Goal: Information Seeking & Learning: Learn about a topic

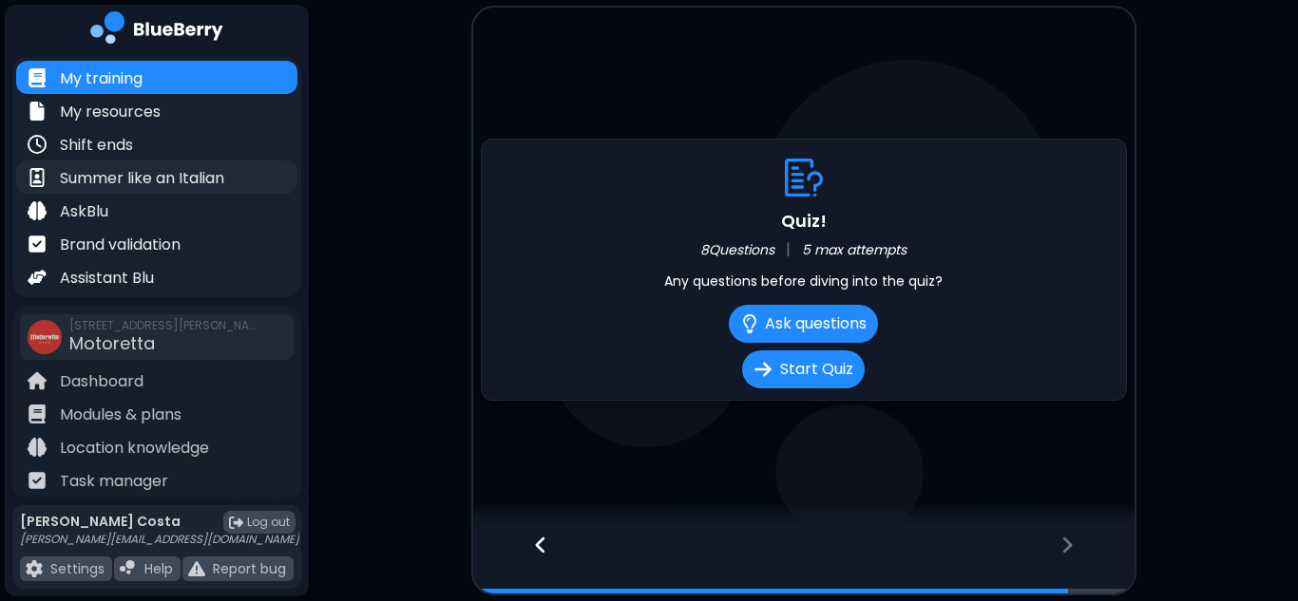
click at [205, 169] on p "Summer like an Italian" at bounding box center [142, 178] width 164 height 23
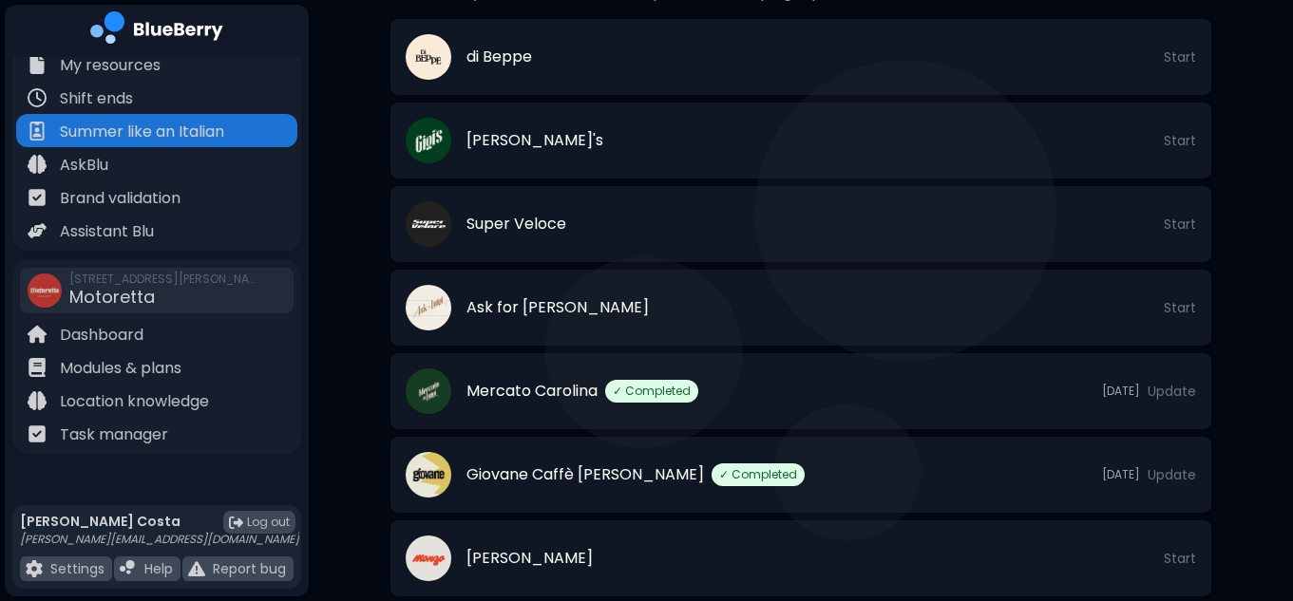
scroll to position [654, 0]
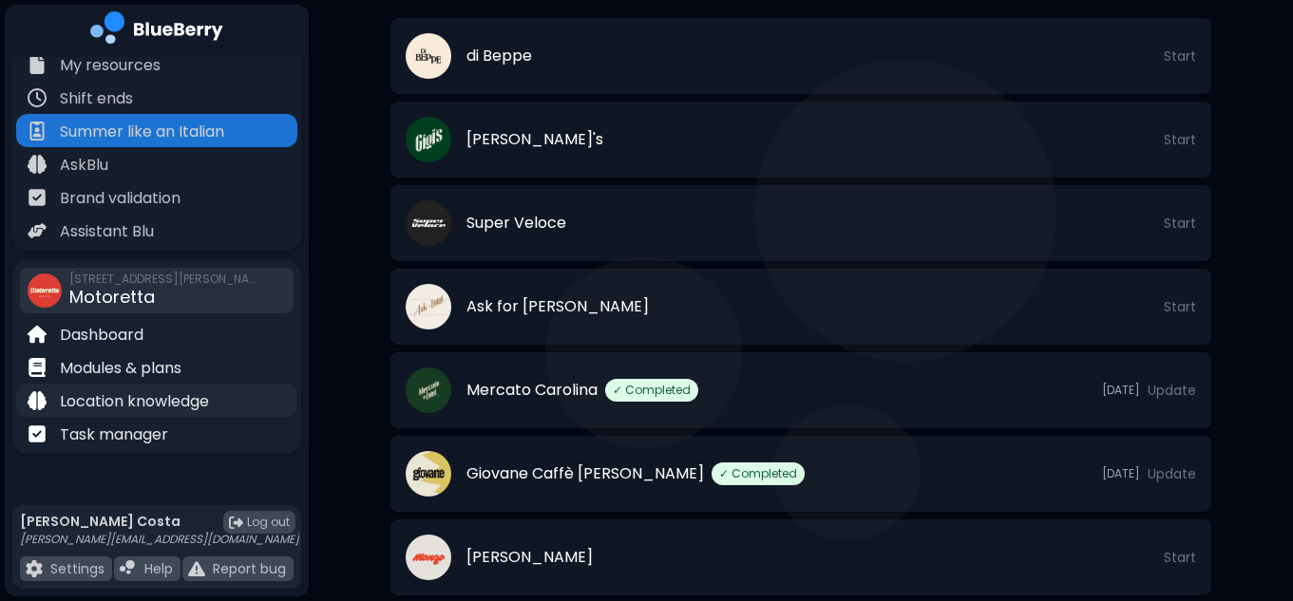
click at [174, 402] on p "Location knowledge" at bounding box center [134, 401] width 149 height 23
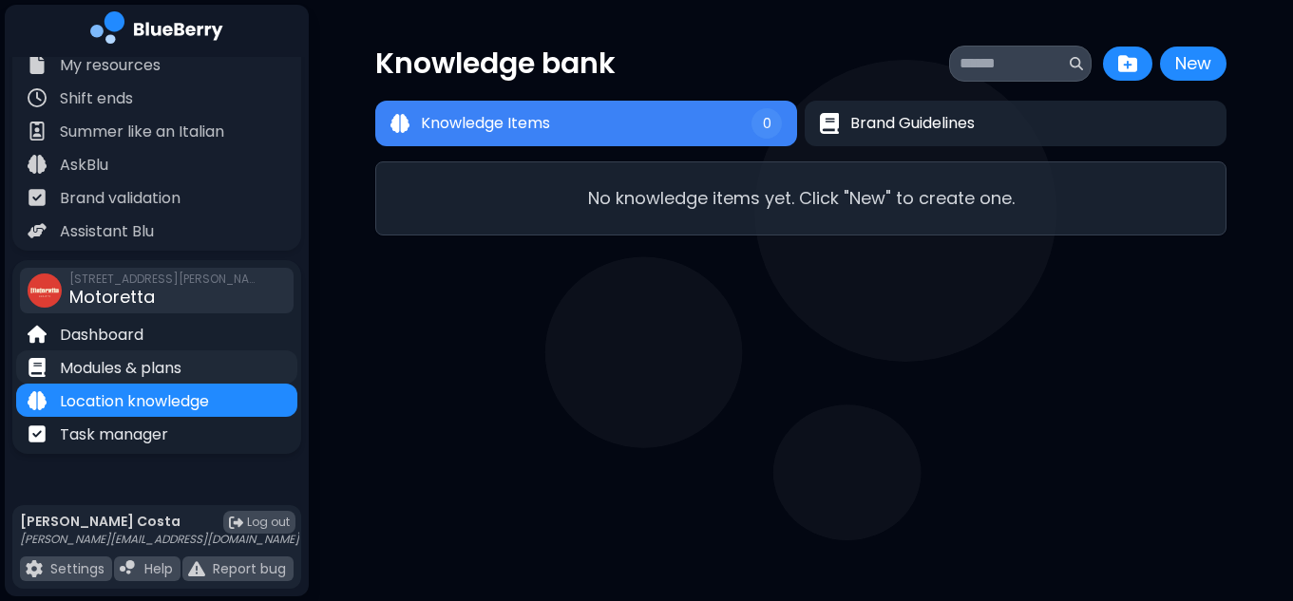
click at [177, 367] on p "Modules & plans" at bounding box center [121, 368] width 122 height 23
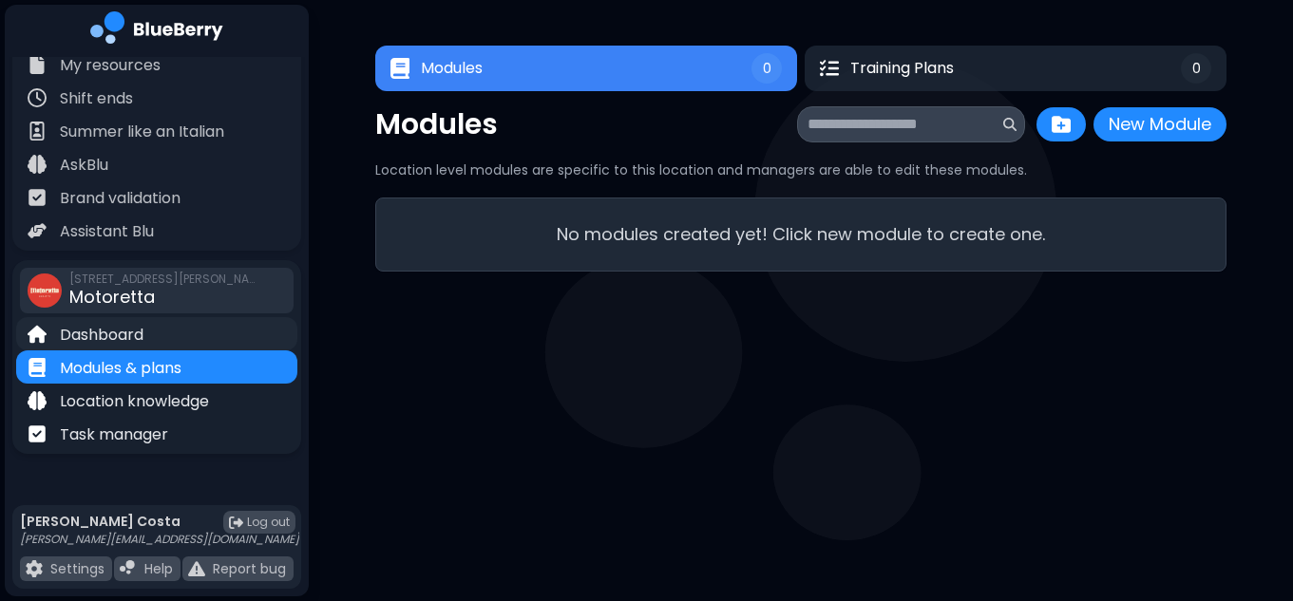
click at [170, 329] on div "Dashboard" at bounding box center [156, 333] width 281 height 33
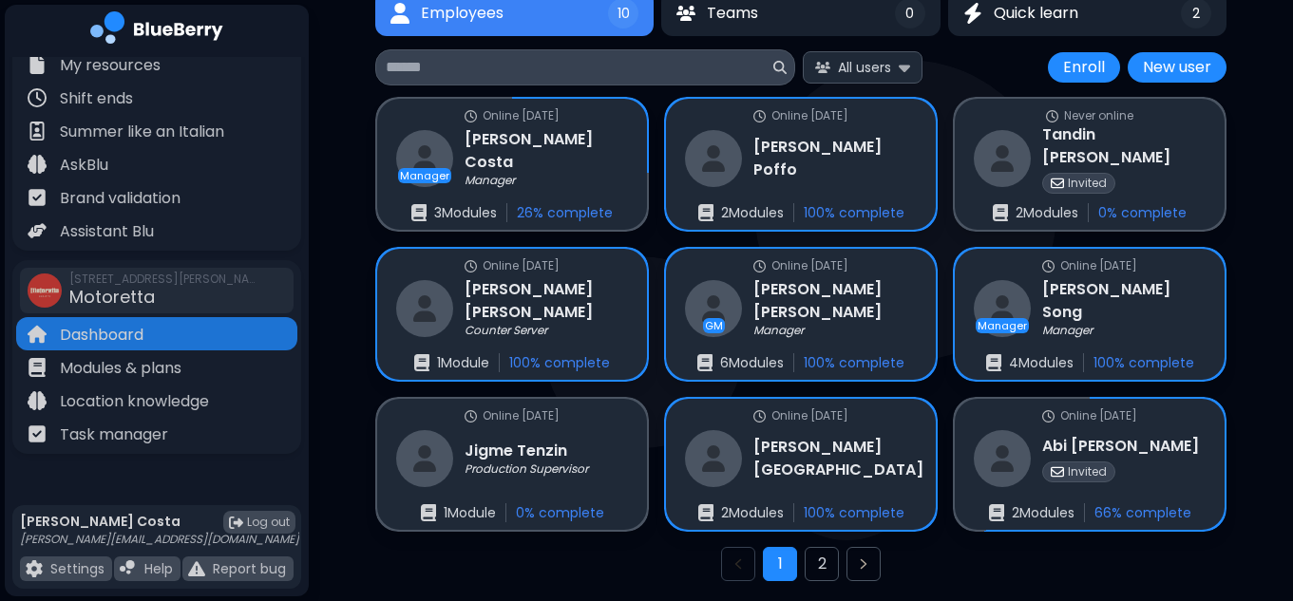
scroll to position [161, 0]
click at [821, 562] on button "2" at bounding box center [822, 563] width 34 height 34
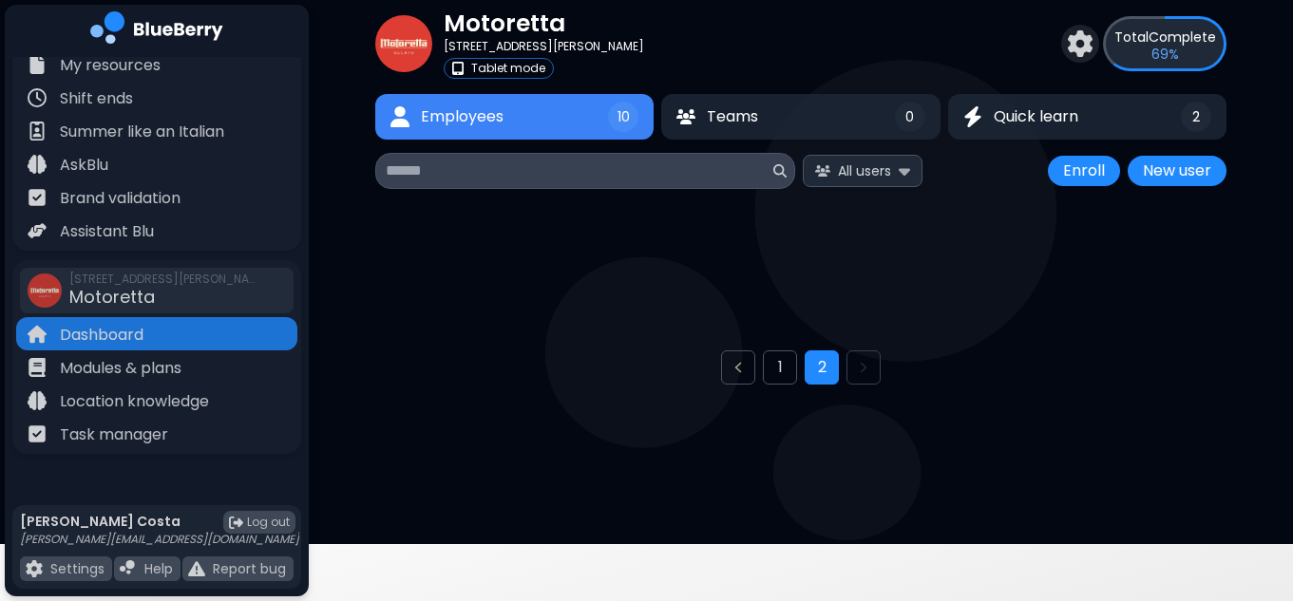
scroll to position [50, 0]
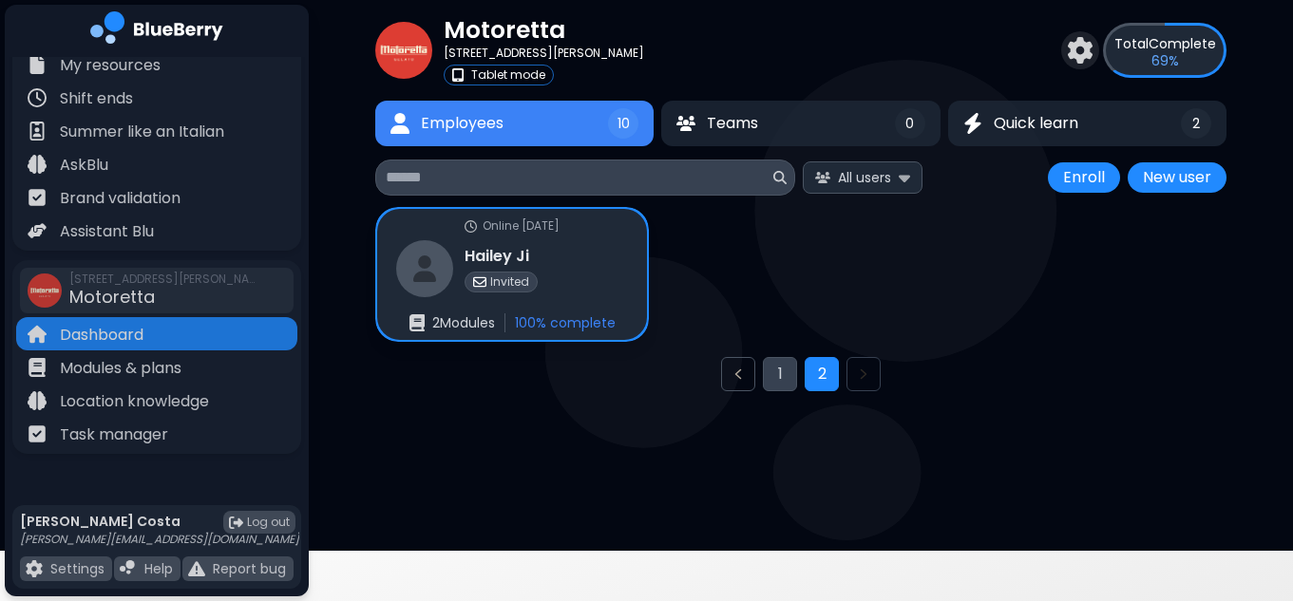
click at [776, 375] on button "1" at bounding box center [780, 374] width 34 height 34
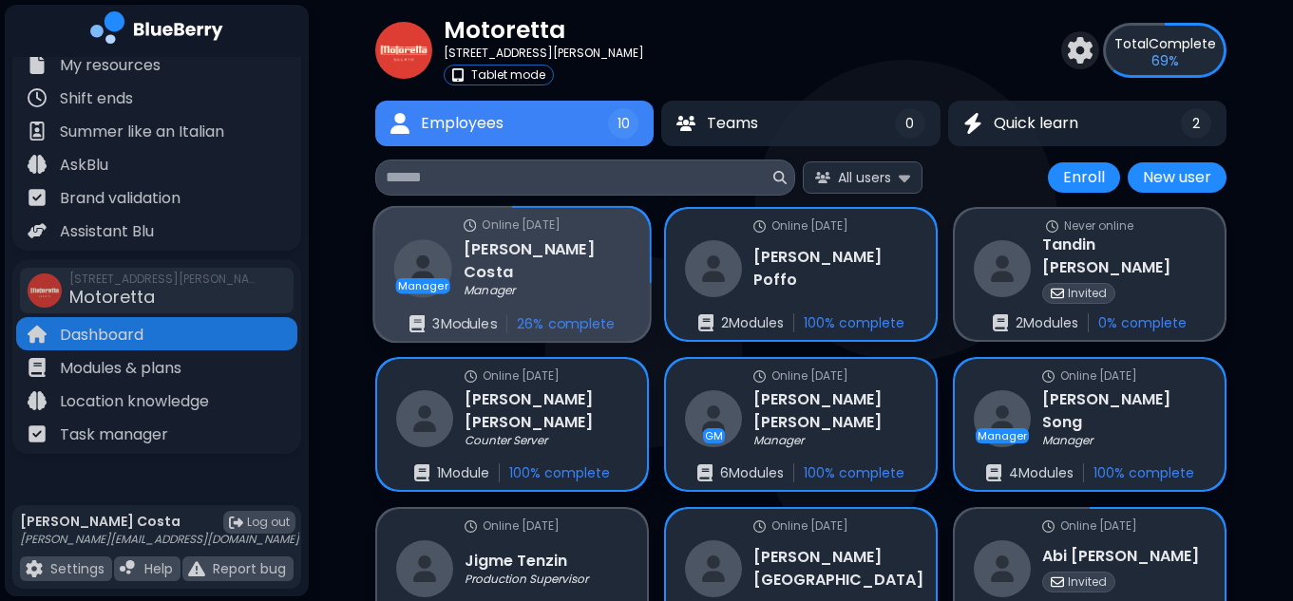
click at [464, 321] on p "3 Module s" at bounding box center [464, 323] width 64 height 17
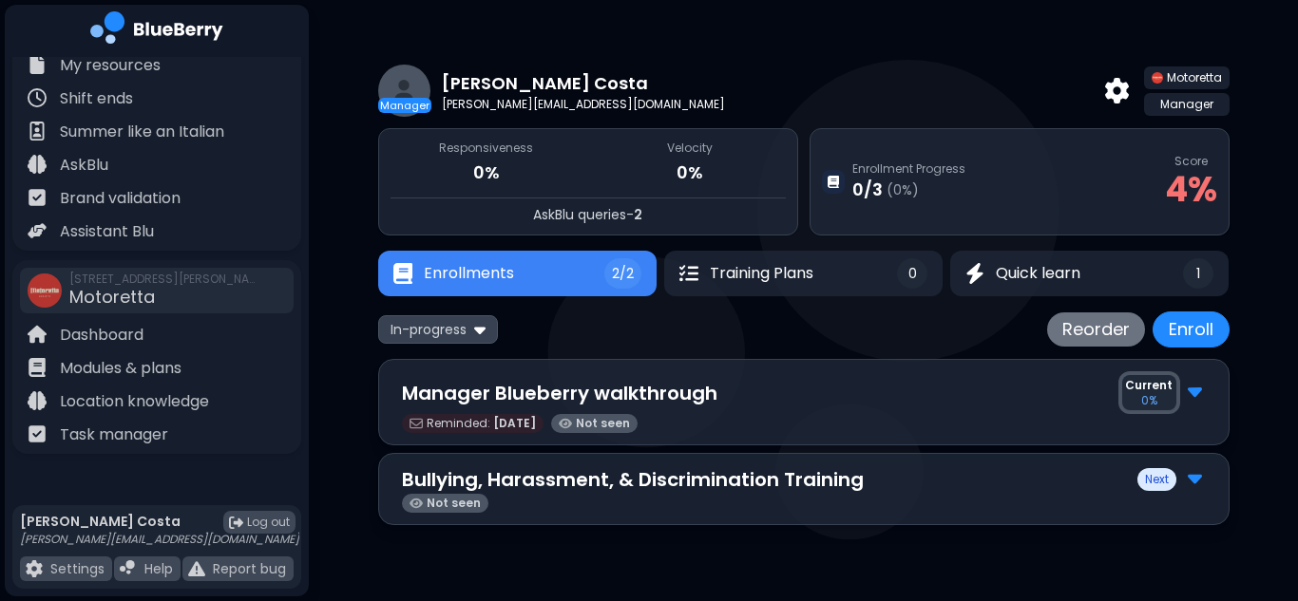
click at [1187, 394] on img at bounding box center [1194, 390] width 14 height 25
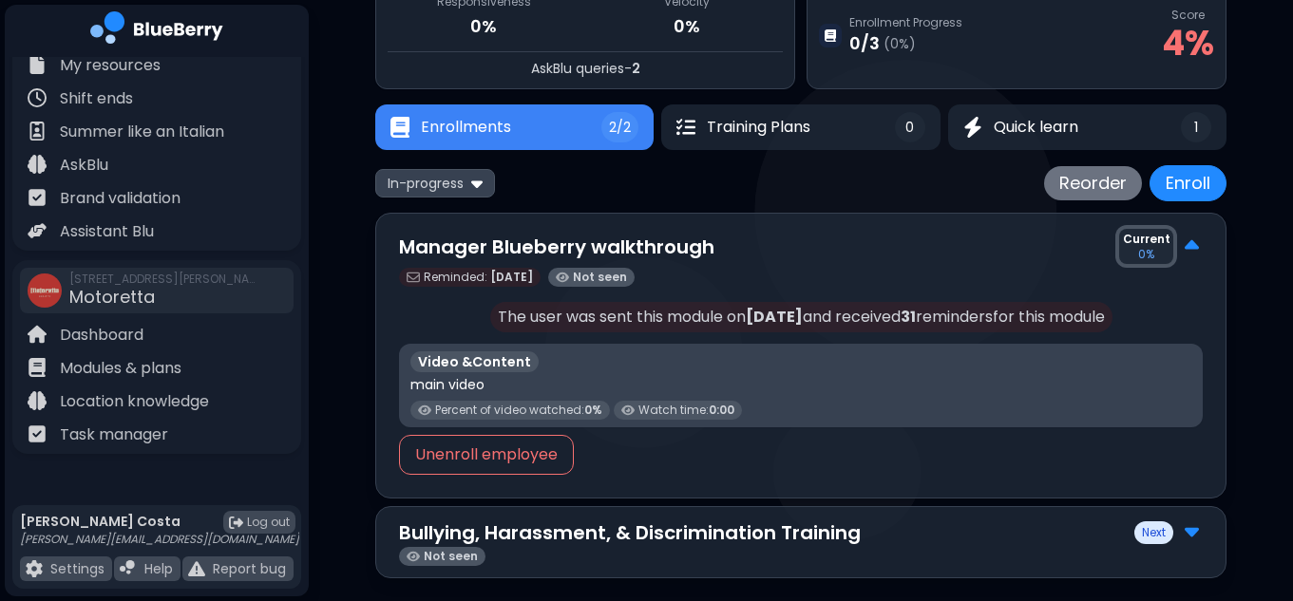
scroll to position [147, 0]
click at [1192, 237] on img at bounding box center [1191, 245] width 14 height 25
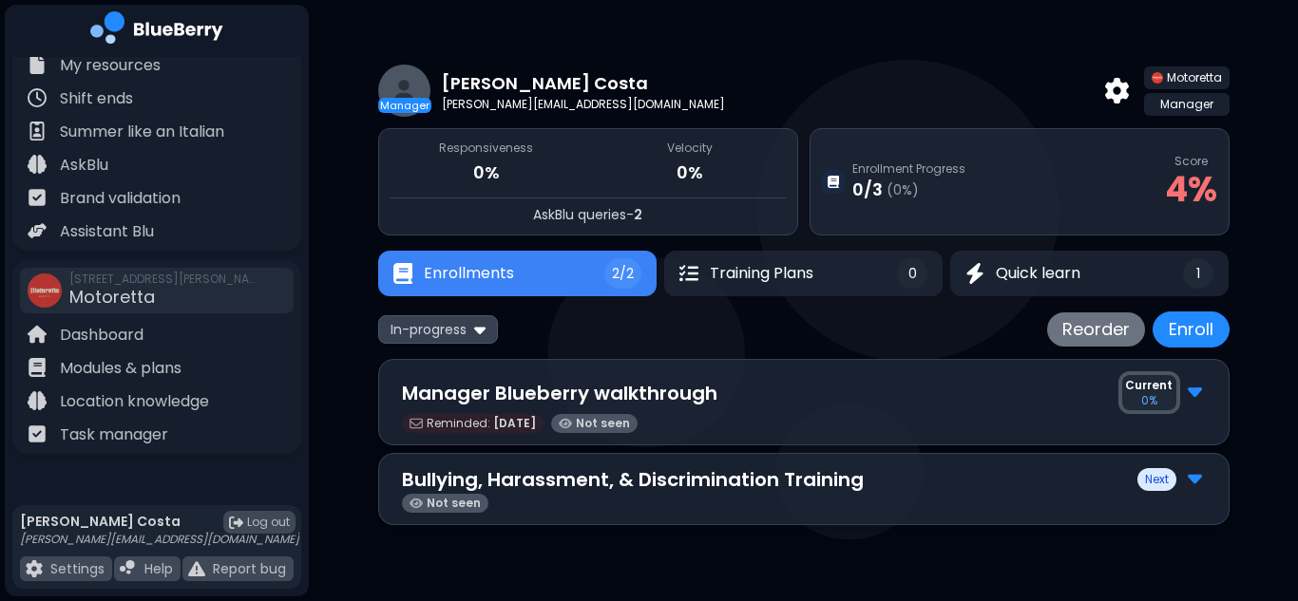
click at [632, 394] on p "Manager Blueberry walkthrough" at bounding box center [559, 393] width 315 height 28
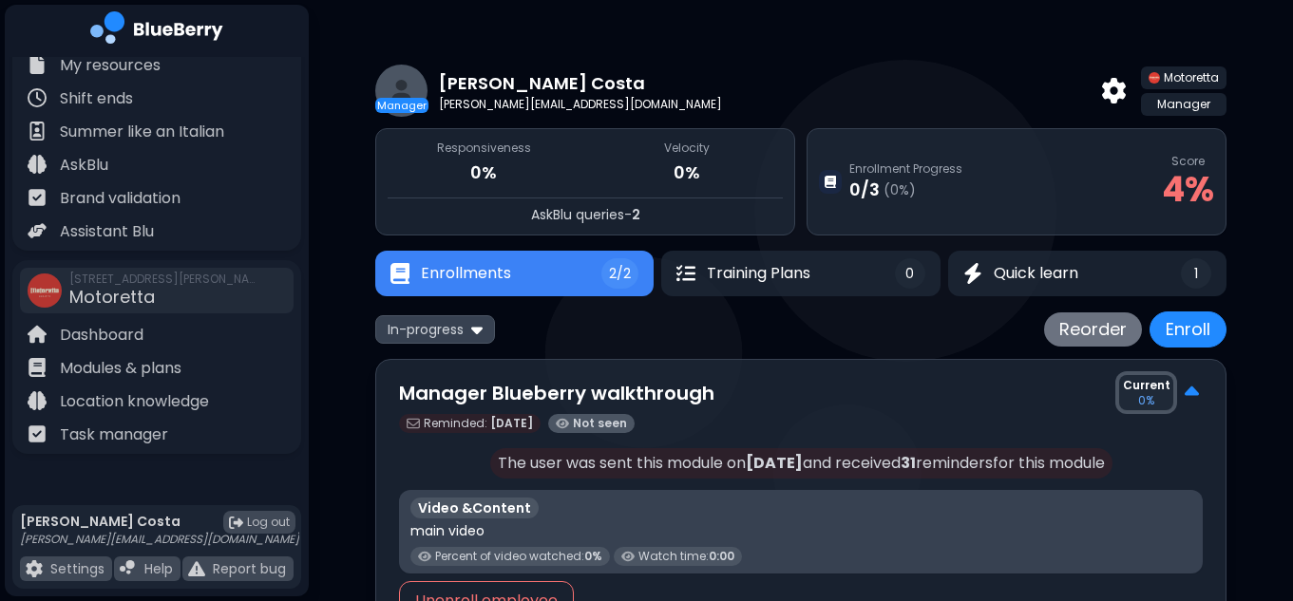
click at [632, 394] on p "Manager Blueberry walkthrough" at bounding box center [556, 393] width 315 height 28
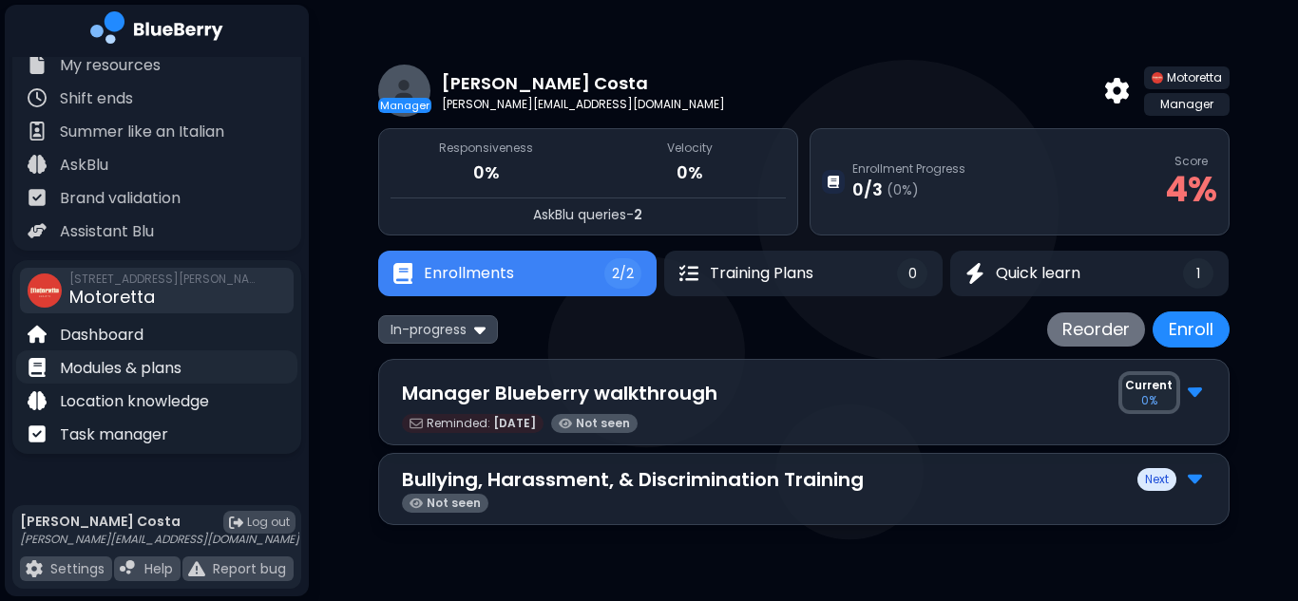
click at [123, 367] on p "Modules & plans" at bounding box center [121, 368] width 122 height 23
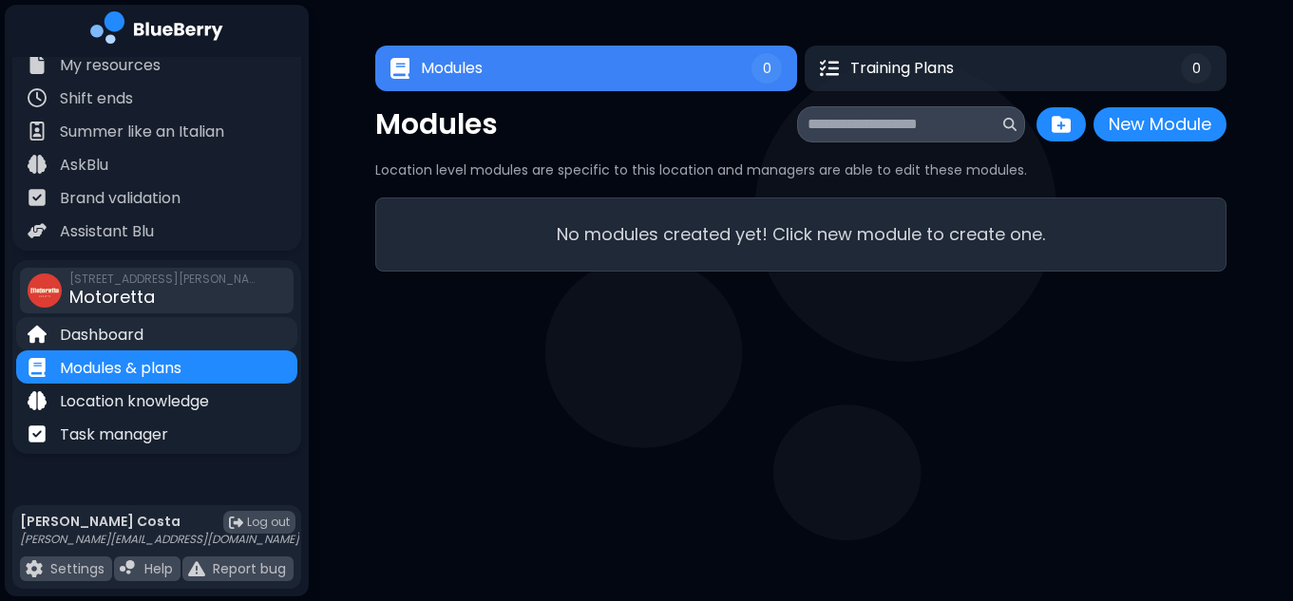
click at [126, 325] on p "Dashboard" at bounding box center [102, 335] width 84 height 23
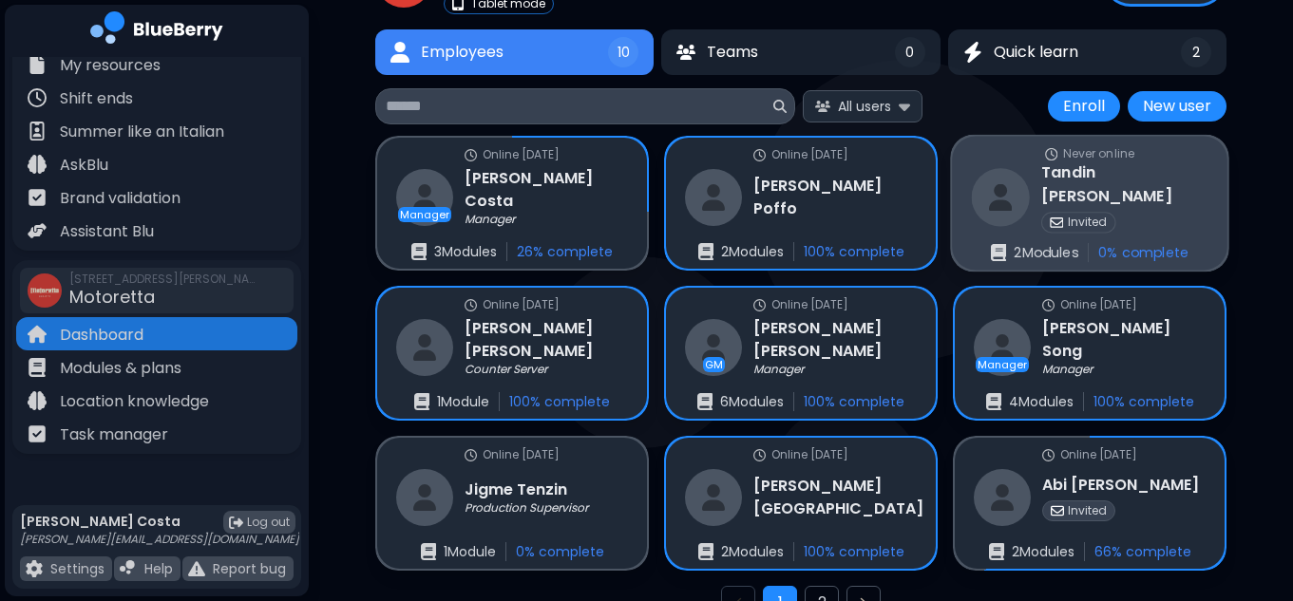
scroll to position [123, 0]
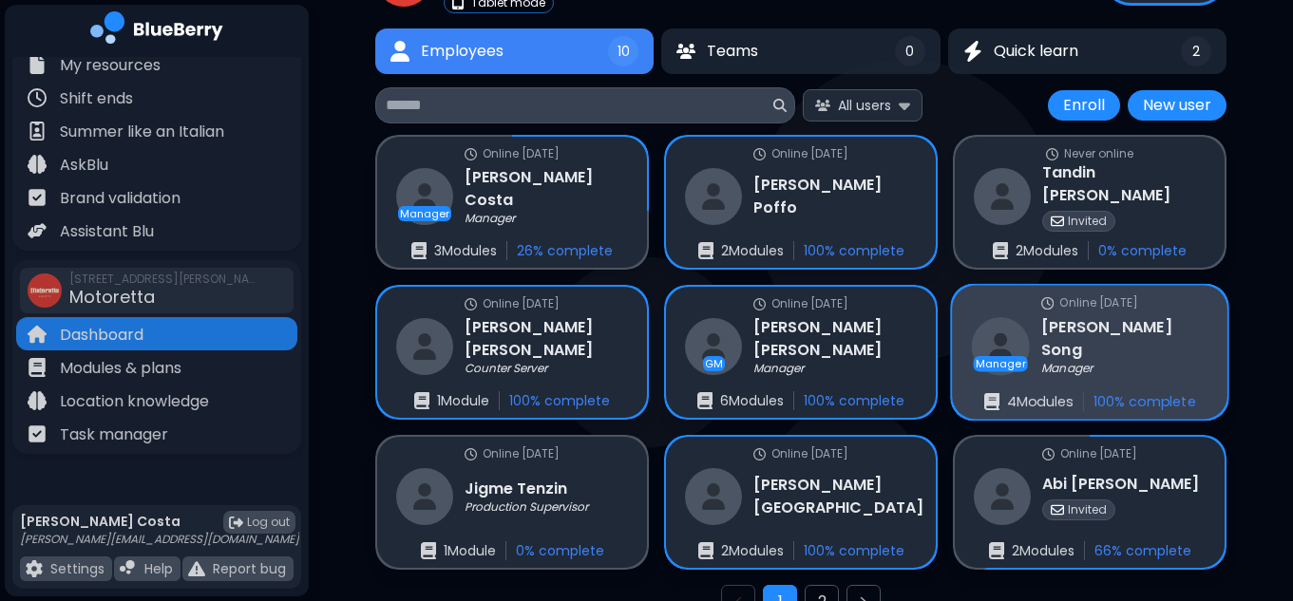
click at [1104, 362] on div "Manager" at bounding box center [1124, 369] width 166 height 15
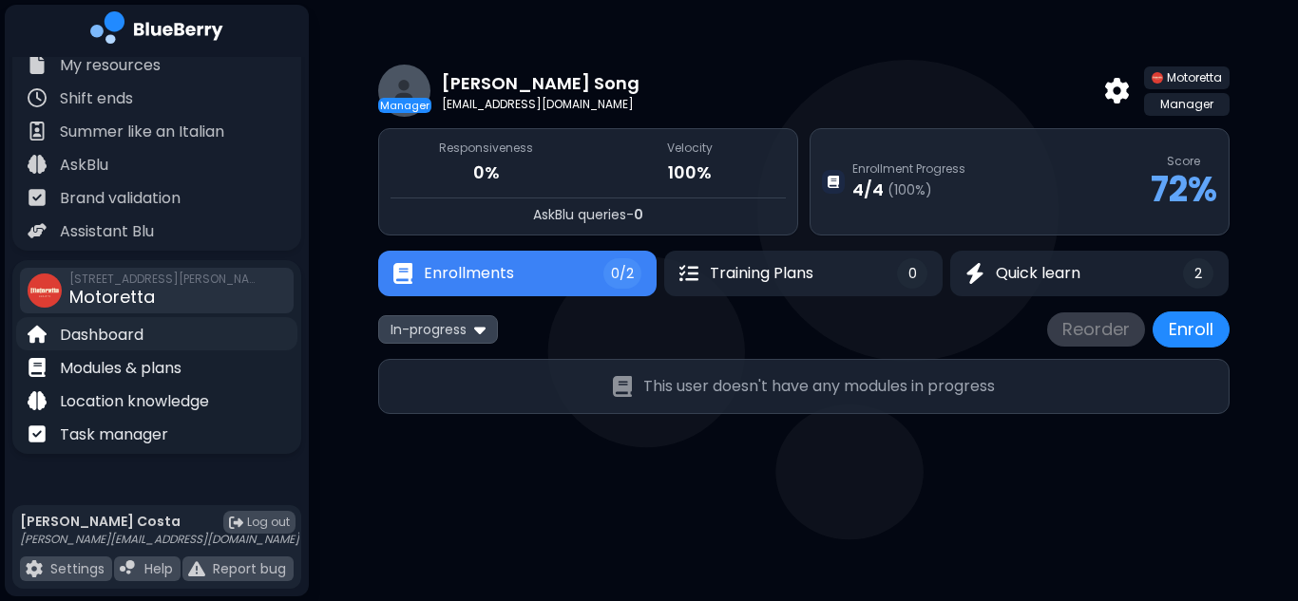
click at [126, 337] on p "Dashboard" at bounding box center [102, 335] width 84 height 23
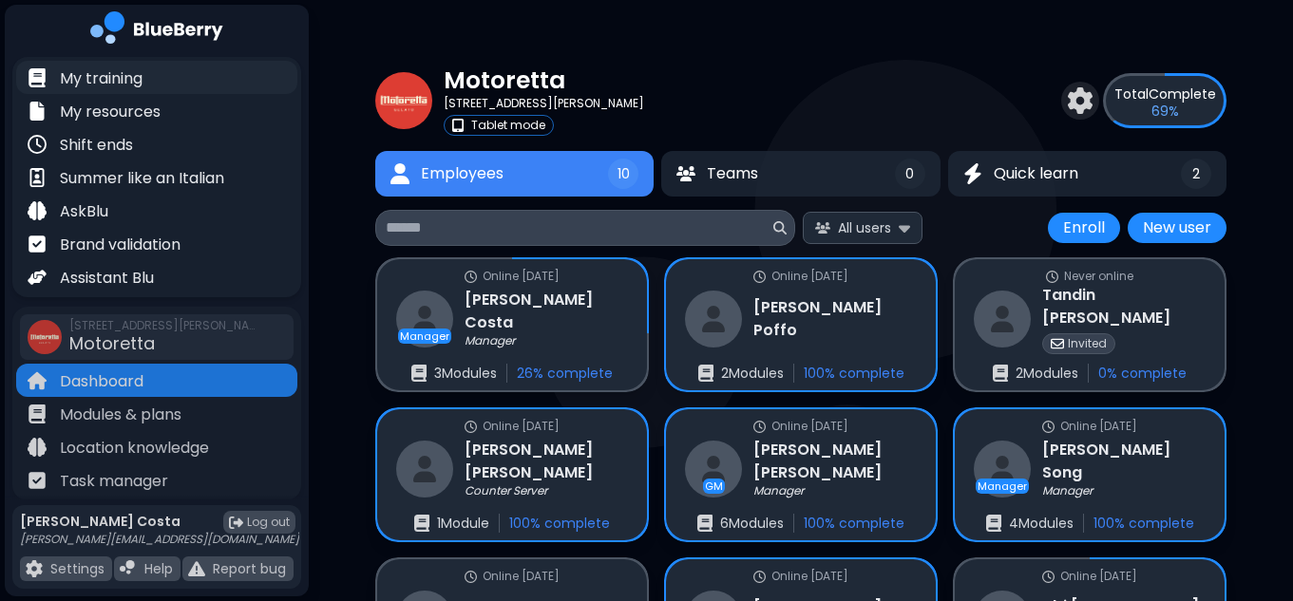
click at [123, 90] on div "My training" at bounding box center [156, 77] width 281 height 33
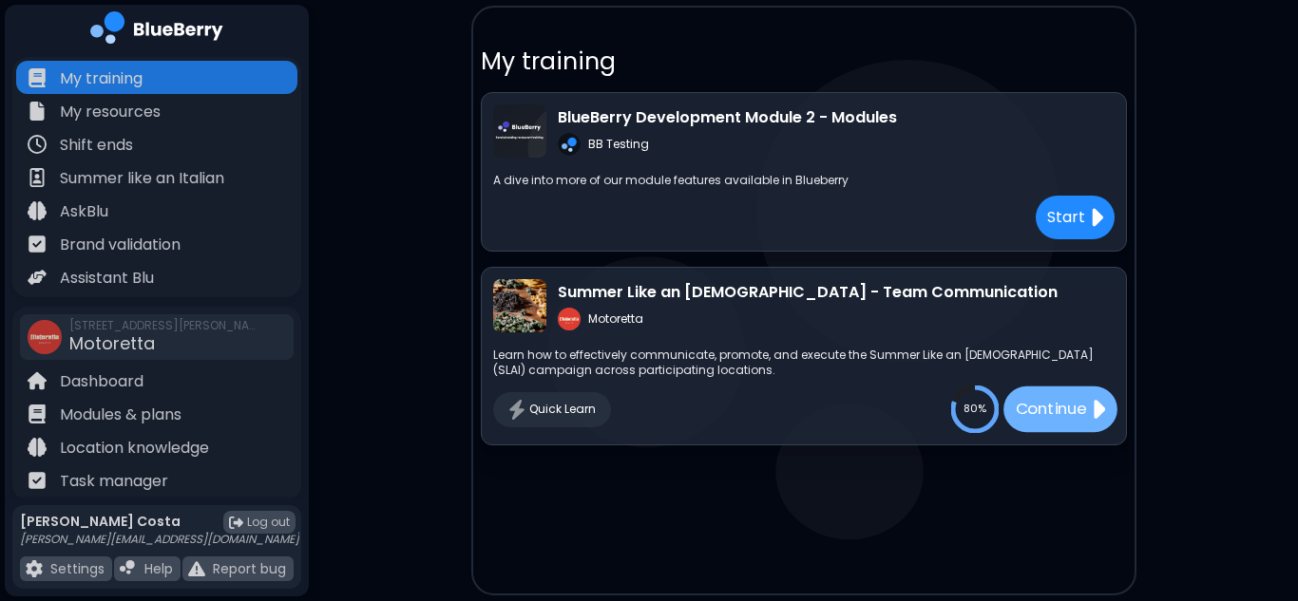
click at [1050, 399] on p "Continue" at bounding box center [1049, 410] width 71 height 24
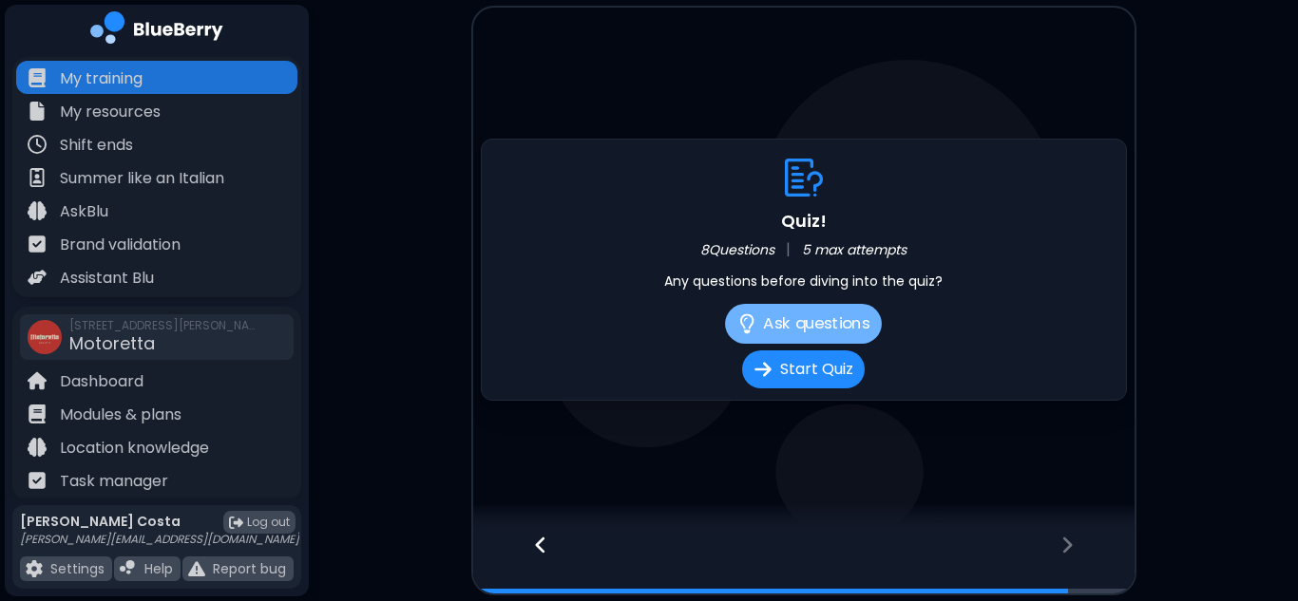
click at [806, 324] on button "Ask questions" at bounding box center [803, 324] width 157 height 40
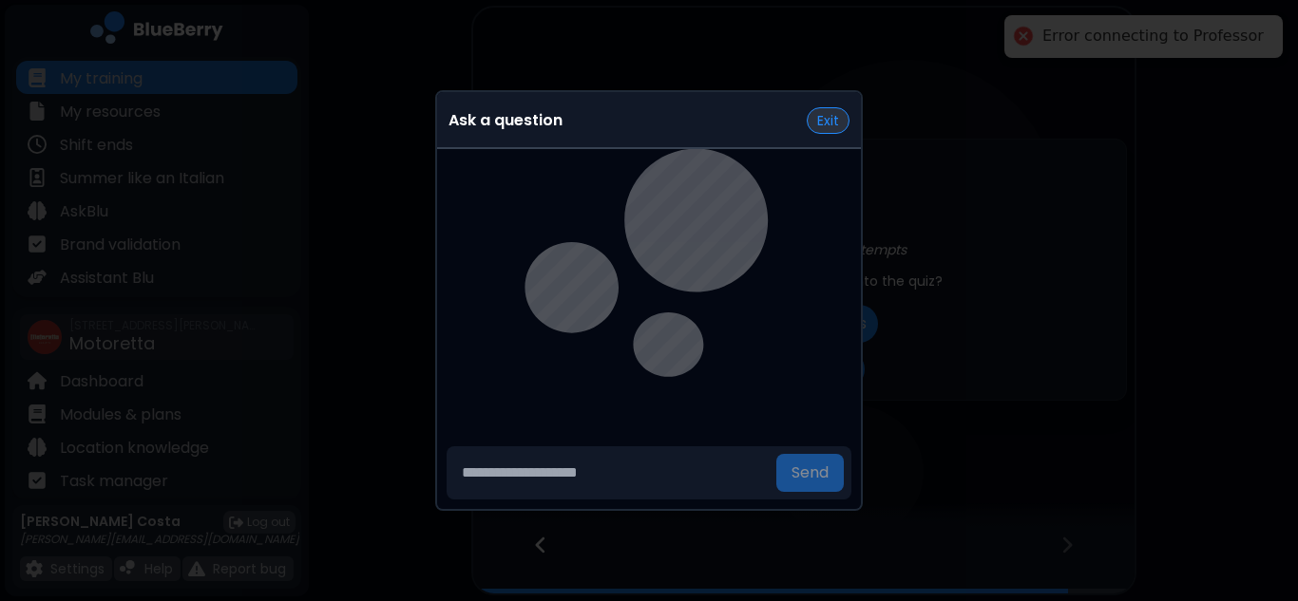
click at [820, 121] on button "Exit" at bounding box center [827, 120] width 43 height 27
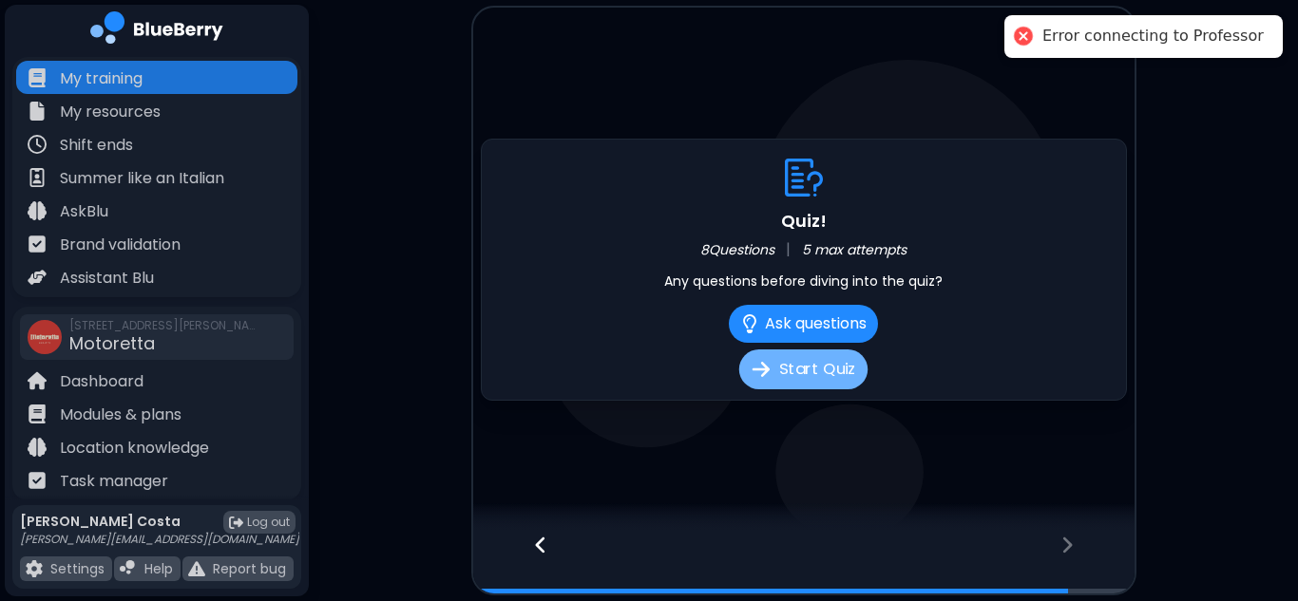
click at [814, 385] on button "Start Quiz" at bounding box center [803, 370] width 128 height 40
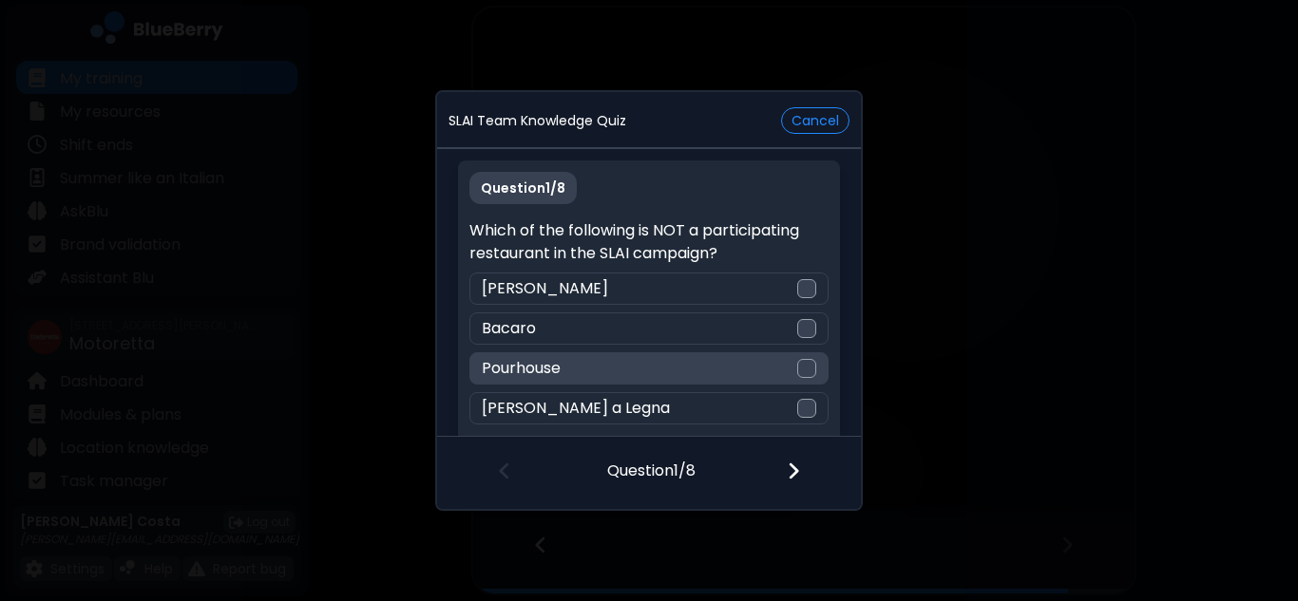
click at [803, 373] on div at bounding box center [806, 368] width 19 height 19
click at [797, 469] on img at bounding box center [792, 471] width 13 height 21
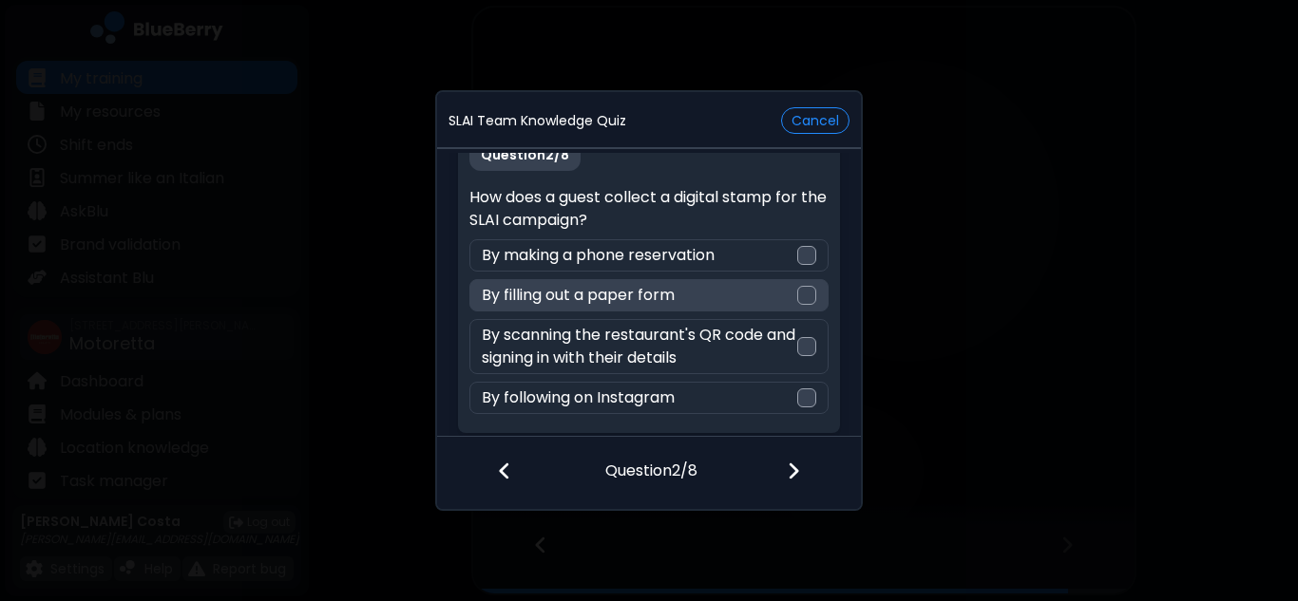
scroll to position [34, 0]
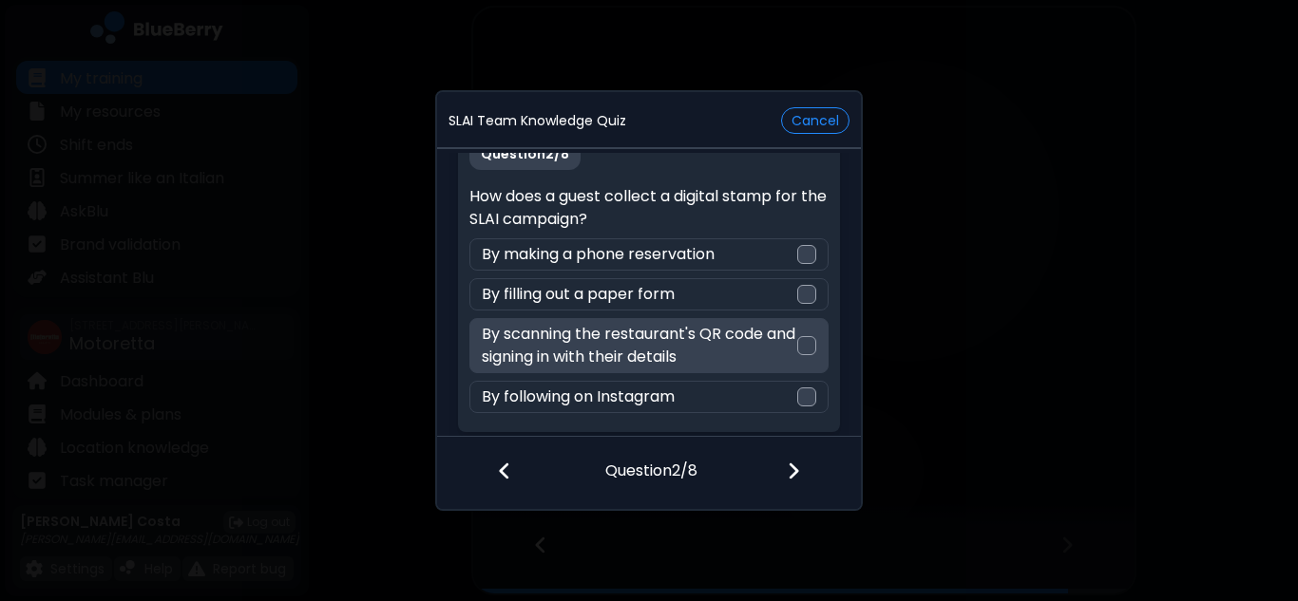
click at [799, 342] on div at bounding box center [806, 345] width 19 height 19
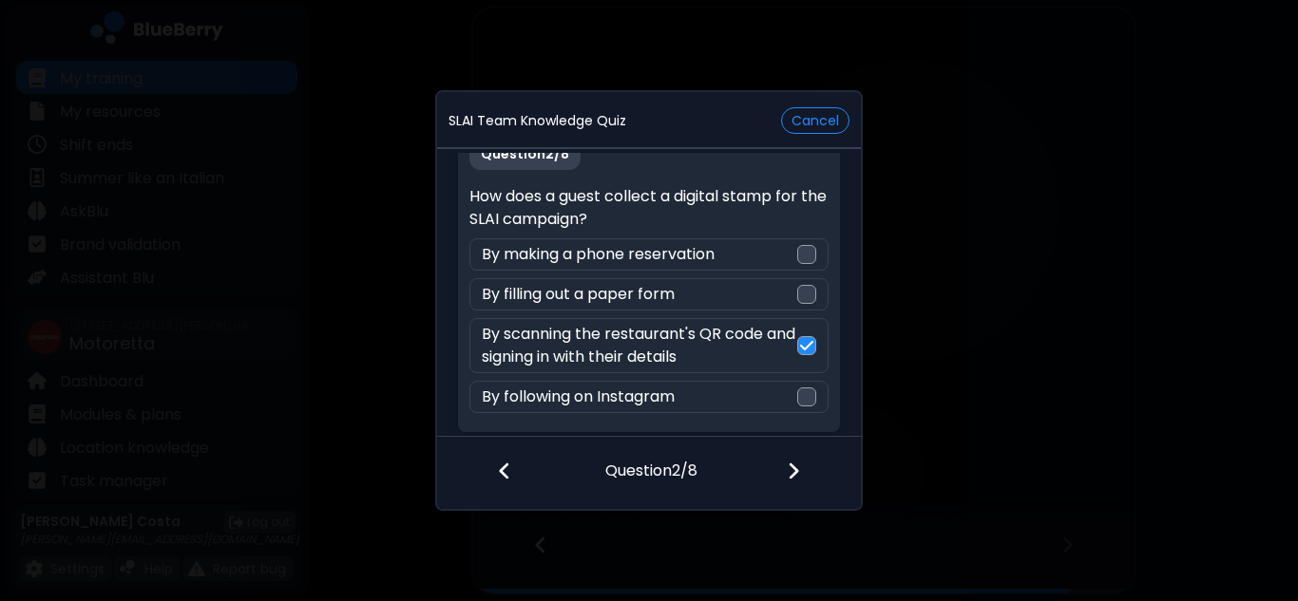
click at [794, 458] on div at bounding box center [804, 473] width 112 height 70
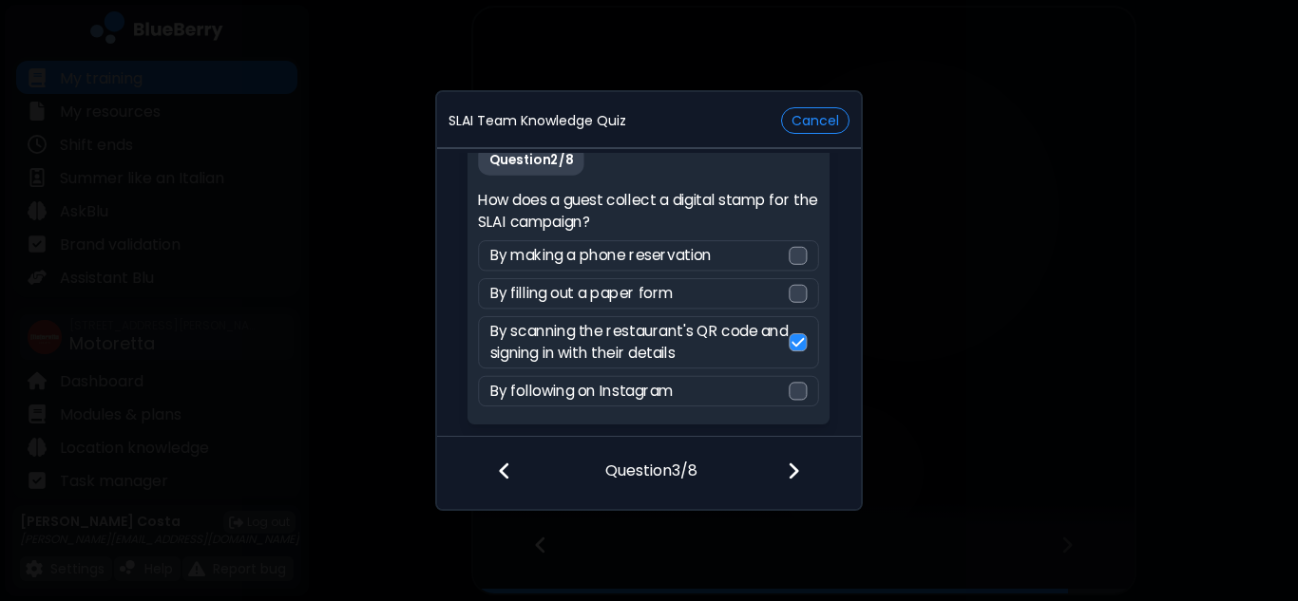
scroll to position [15, 0]
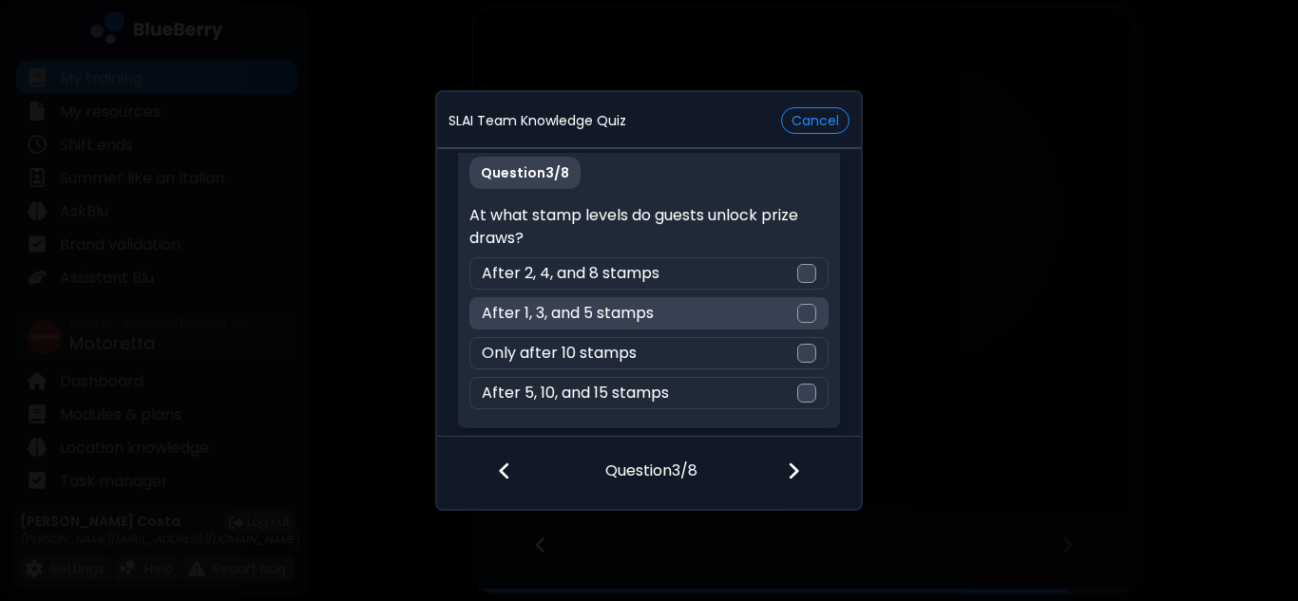
click at [779, 311] on div "After 1, 3, and 5 stamps" at bounding box center [648, 313] width 358 height 32
click at [794, 474] on img at bounding box center [792, 471] width 13 height 21
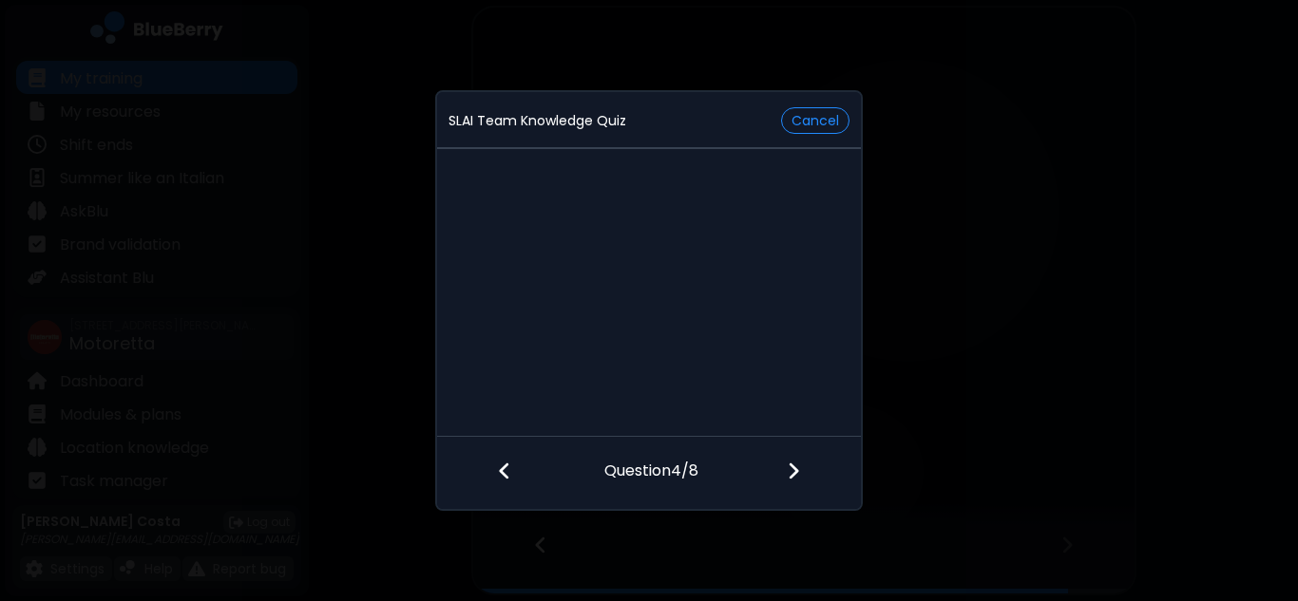
scroll to position [34, 0]
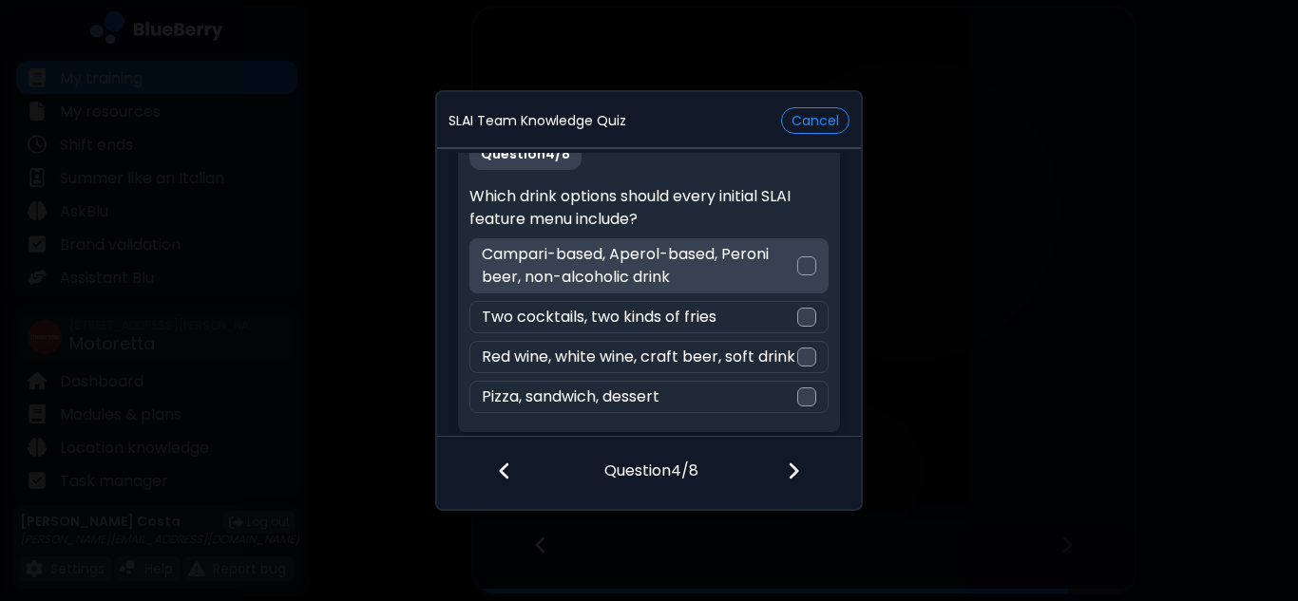
click at [805, 261] on div at bounding box center [806, 265] width 19 height 19
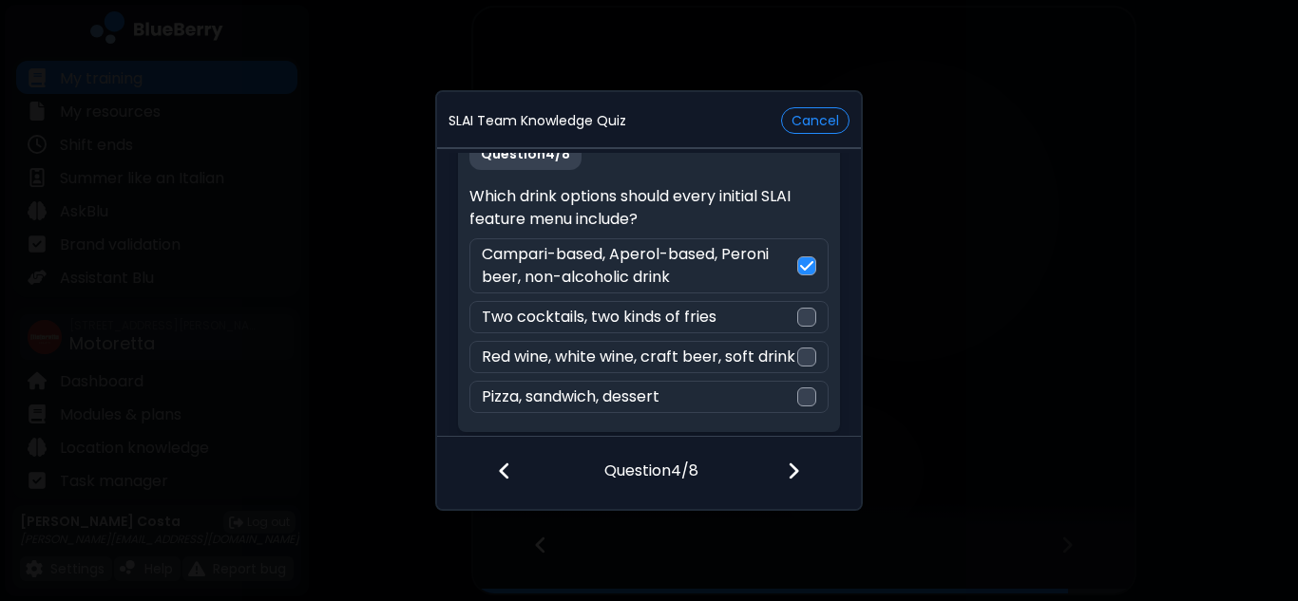
click at [799, 462] on img at bounding box center [792, 471] width 13 height 21
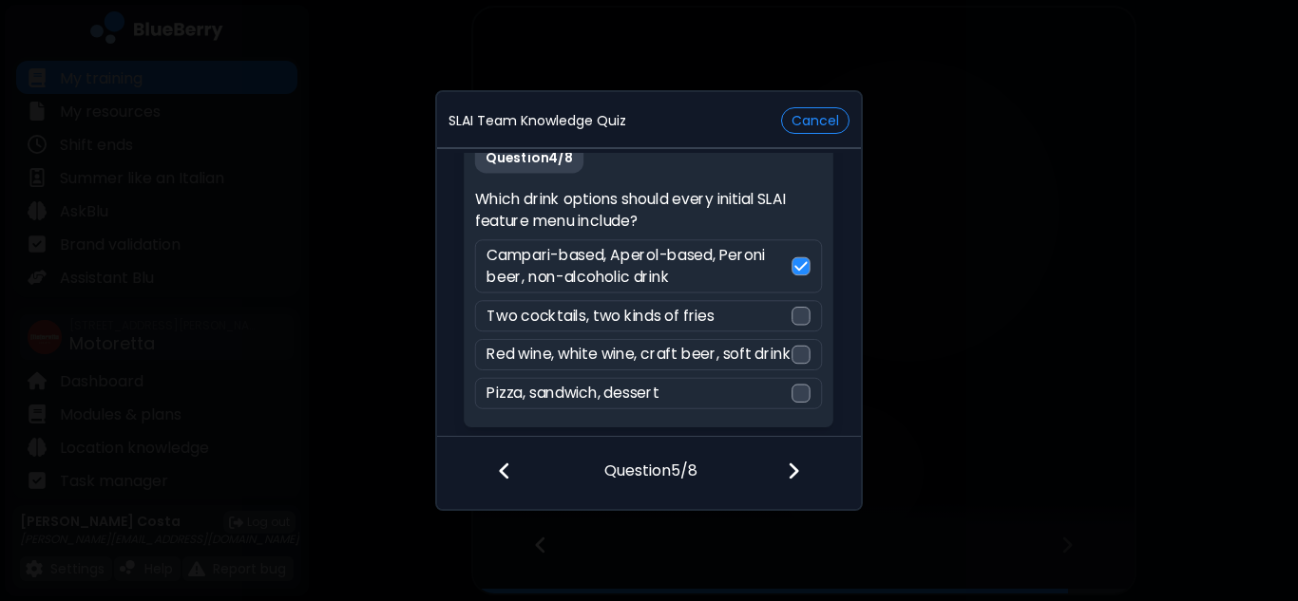
scroll to position [15, 0]
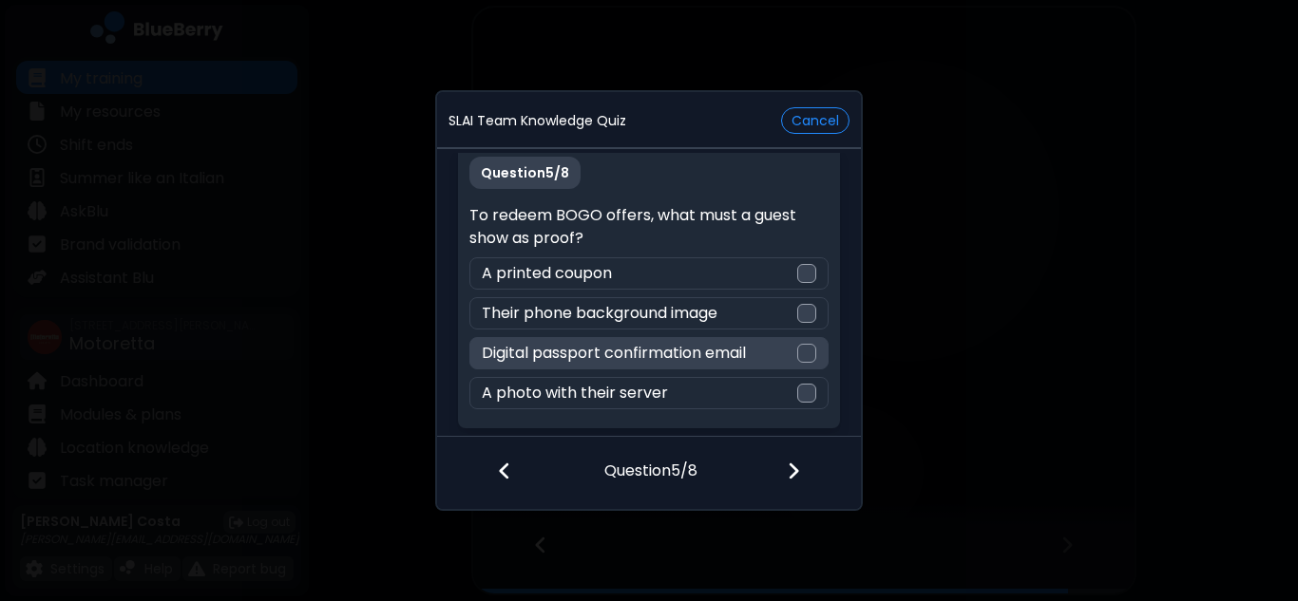
click at [809, 353] on div at bounding box center [806, 353] width 19 height 19
click at [798, 467] on img at bounding box center [792, 471] width 13 height 21
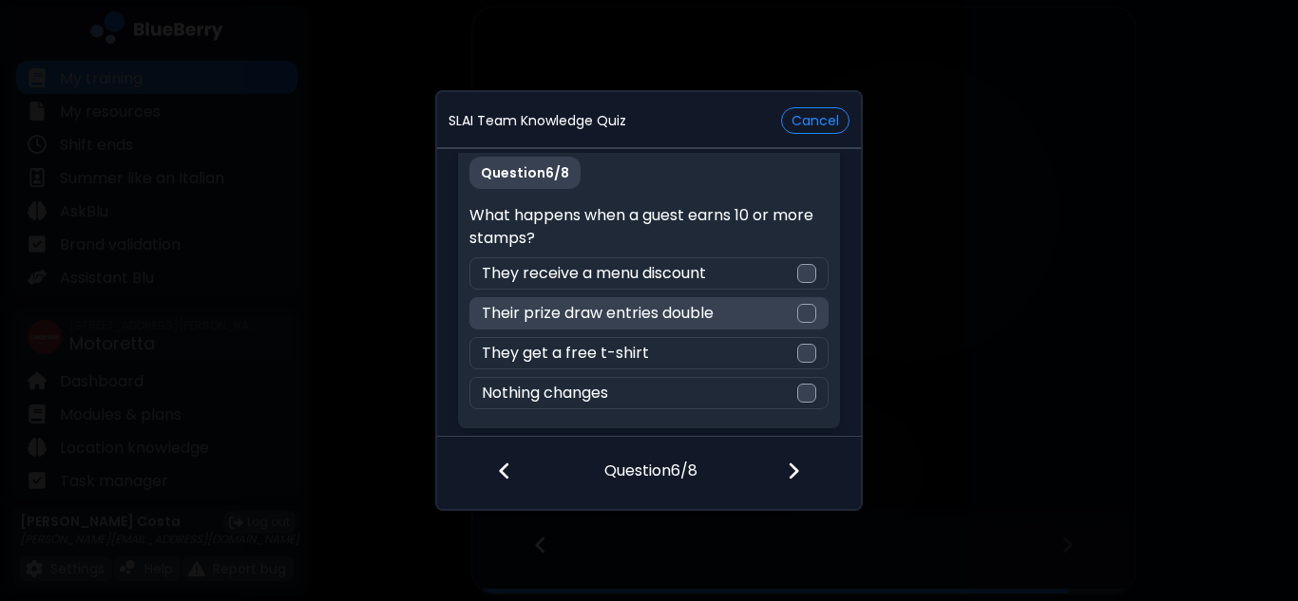
click at [806, 311] on div at bounding box center [806, 313] width 19 height 19
click at [795, 470] on img at bounding box center [792, 471] width 13 height 21
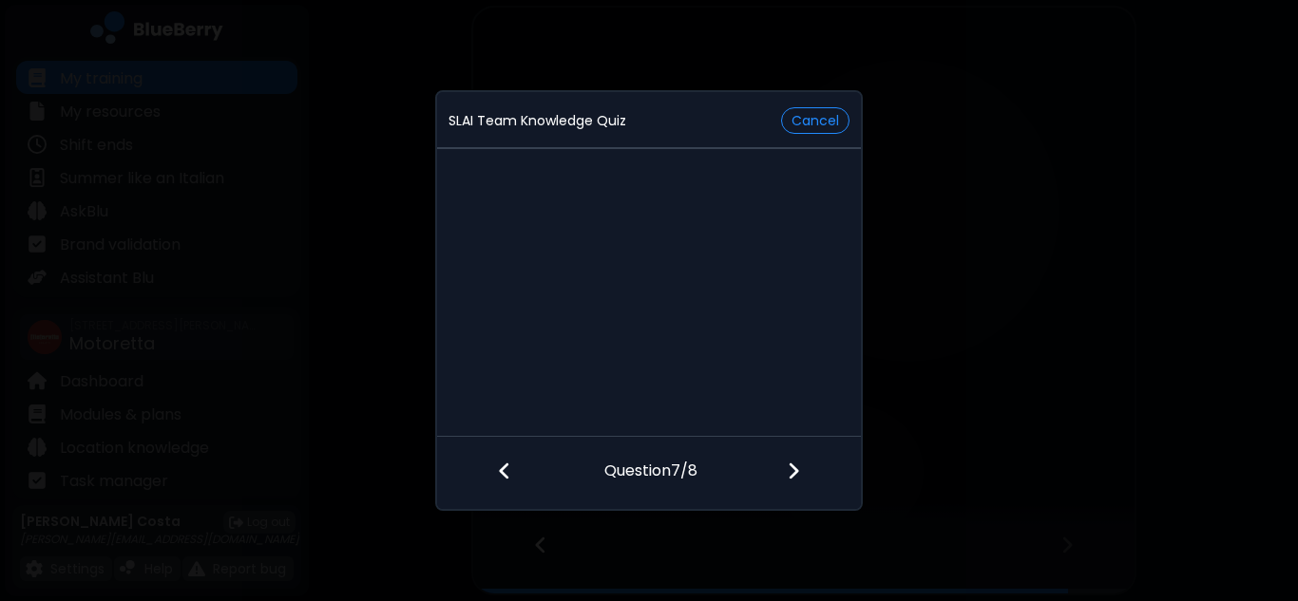
scroll to position [0, 0]
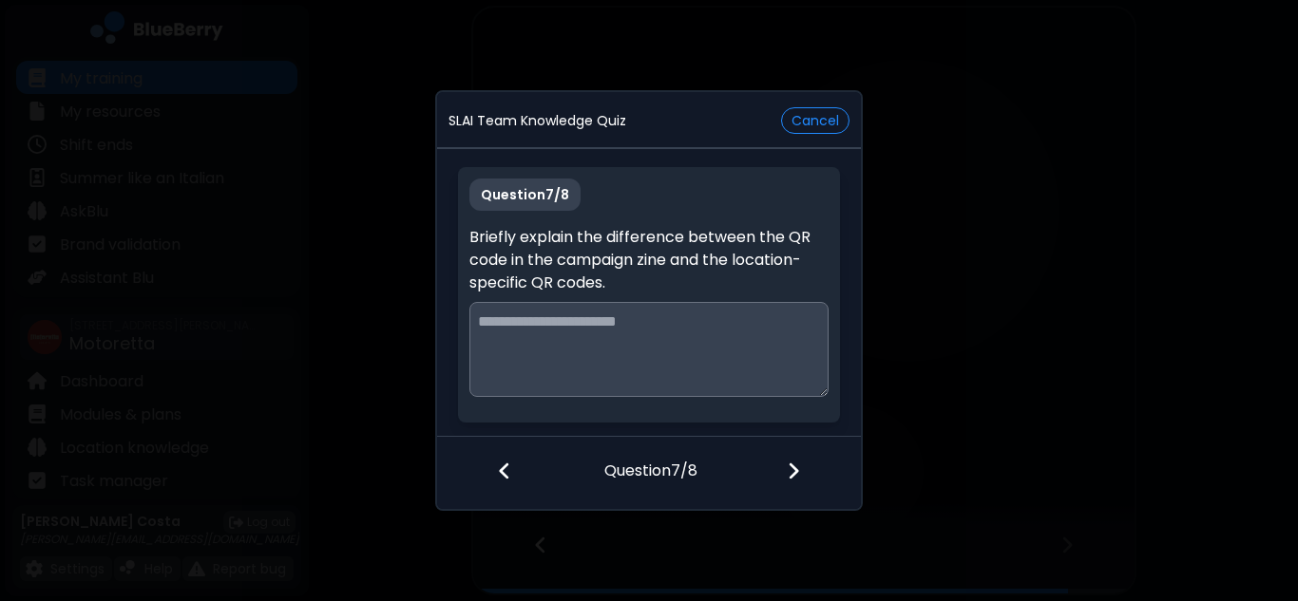
click at [647, 334] on textarea at bounding box center [648, 349] width 358 height 95
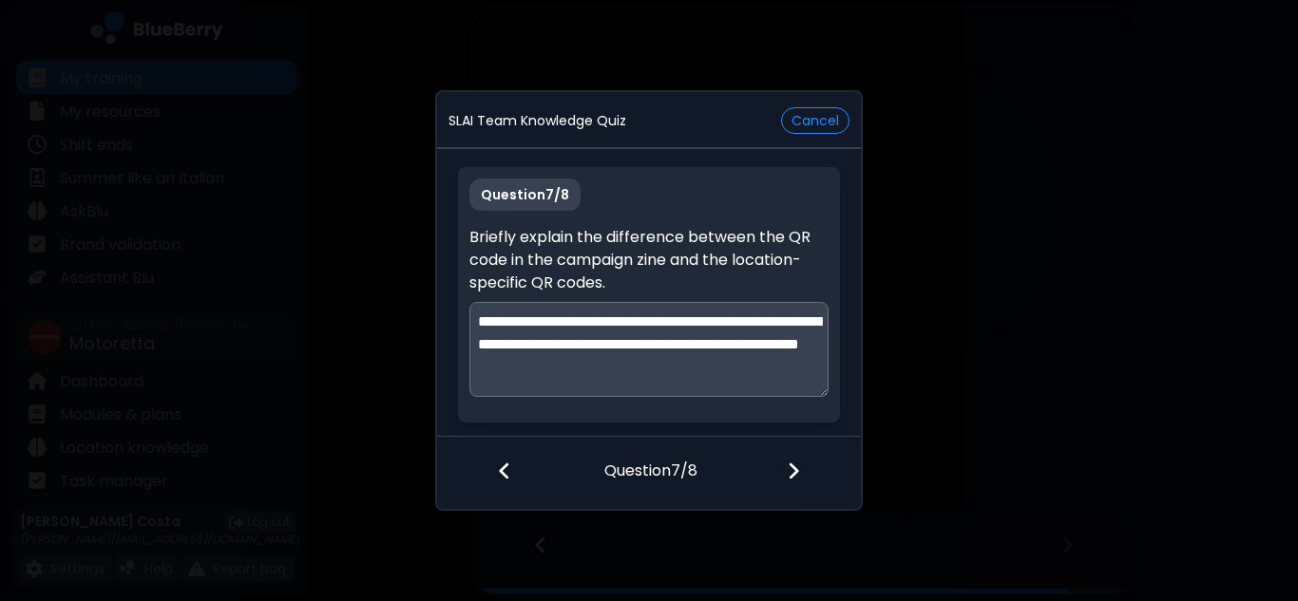
type textarea "**********"
click at [797, 473] on img at bounding box center [792, 471] width 13 height 21
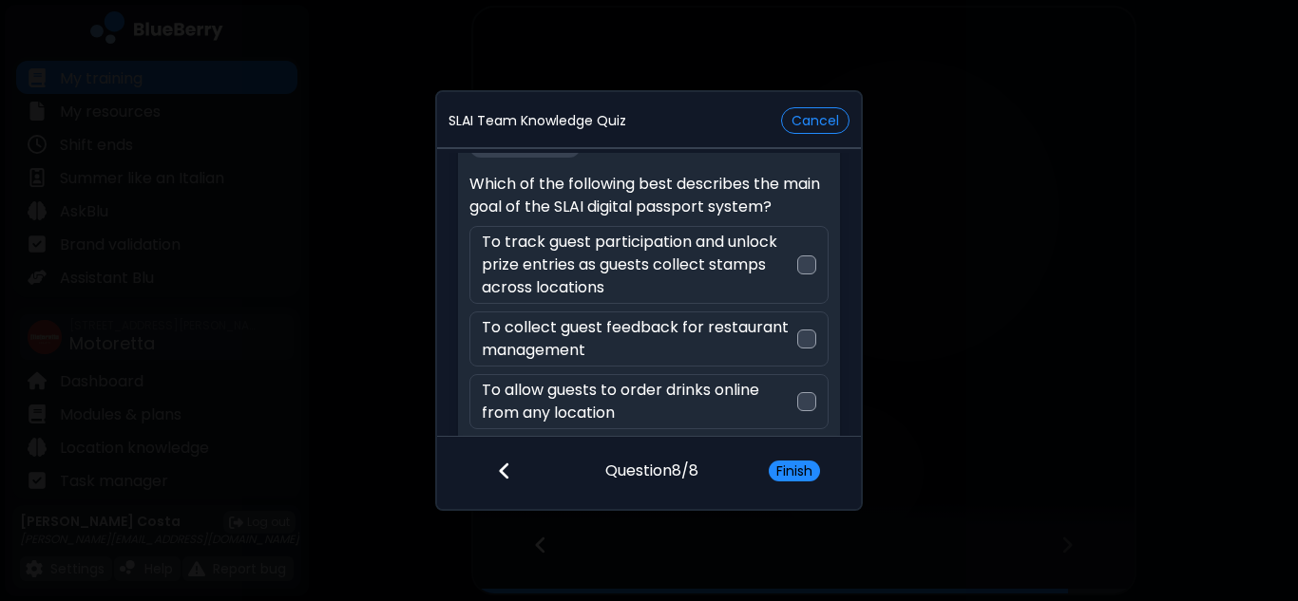
scroll to position [45, 0]
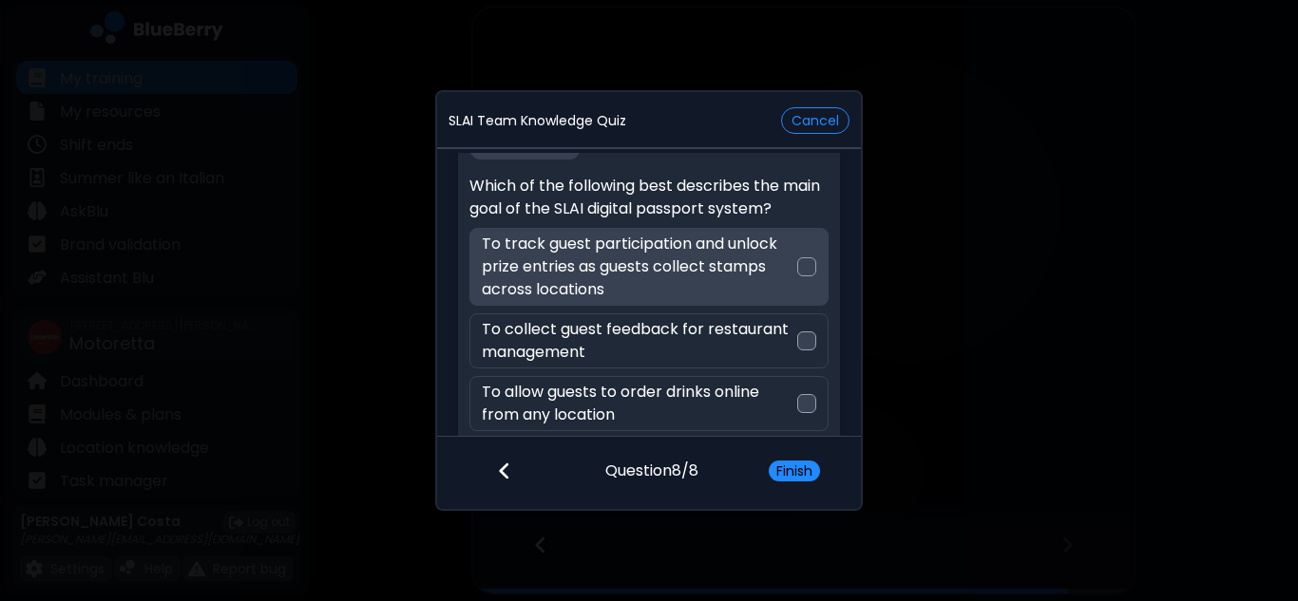
click at [769, 287] on p "To track guest participation and unlock prize entries as guests collect stamps …" at bounding box center [639, 267] width 314 height 68
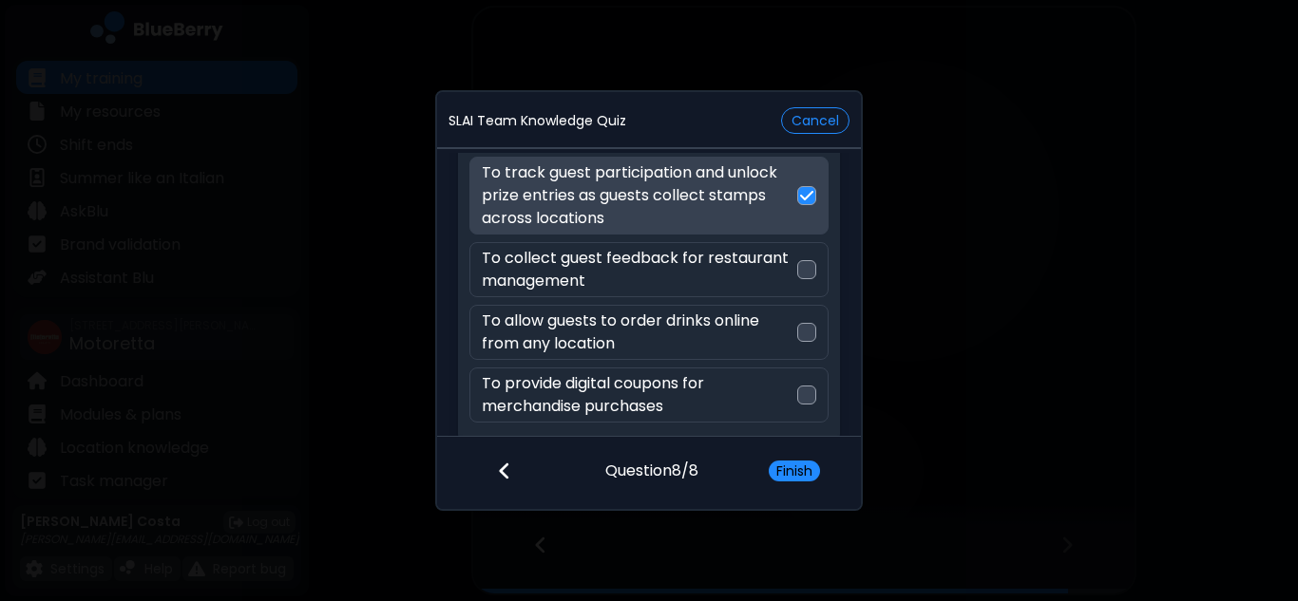
scroll to position [129, 0]
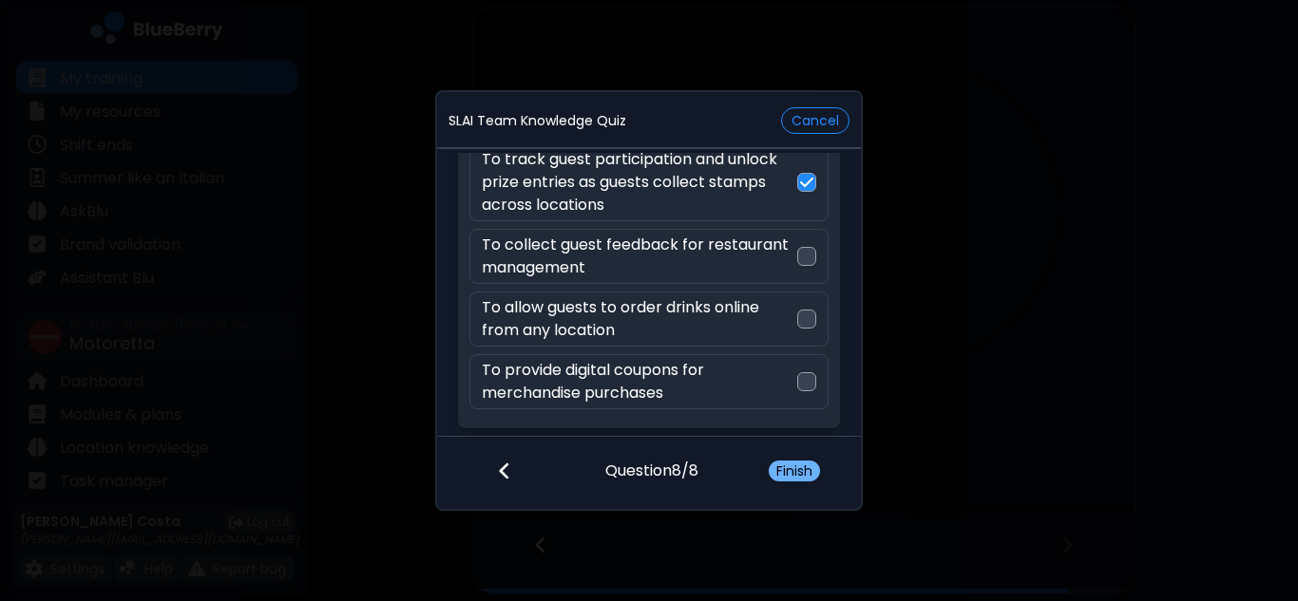
click at [799, 463] on button "Finish" at bounding box center [793, 471] width 51 height 21
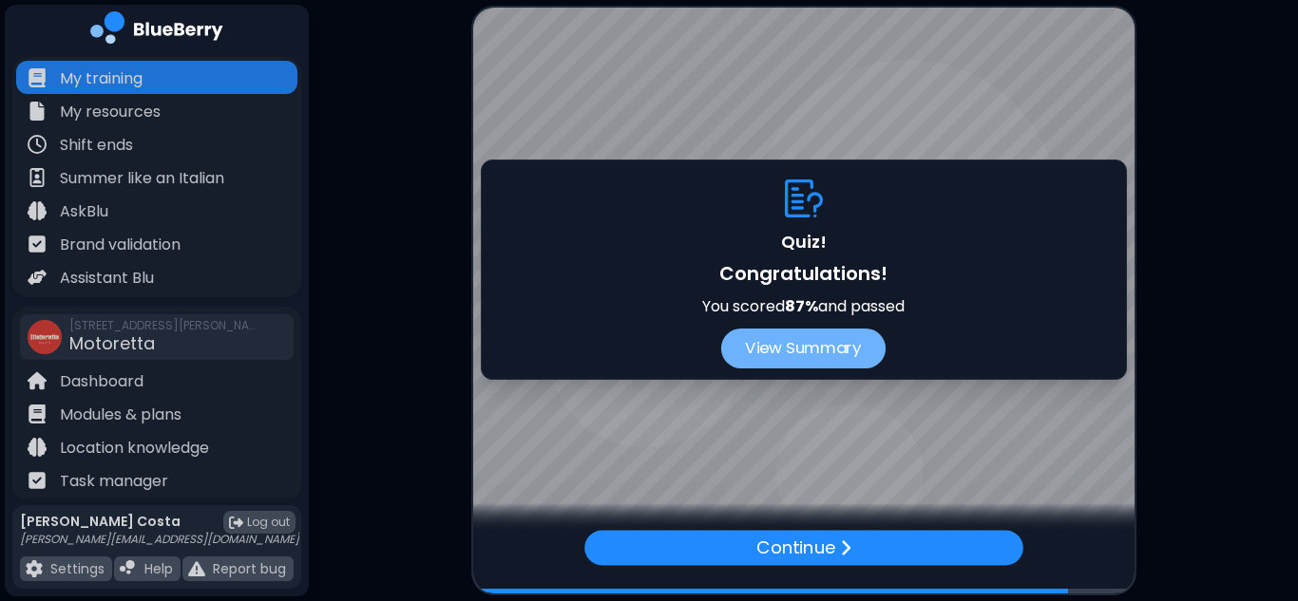
click at [811, 348] on button "View Summary" at bounding box center [803, 349] width 164 height 40
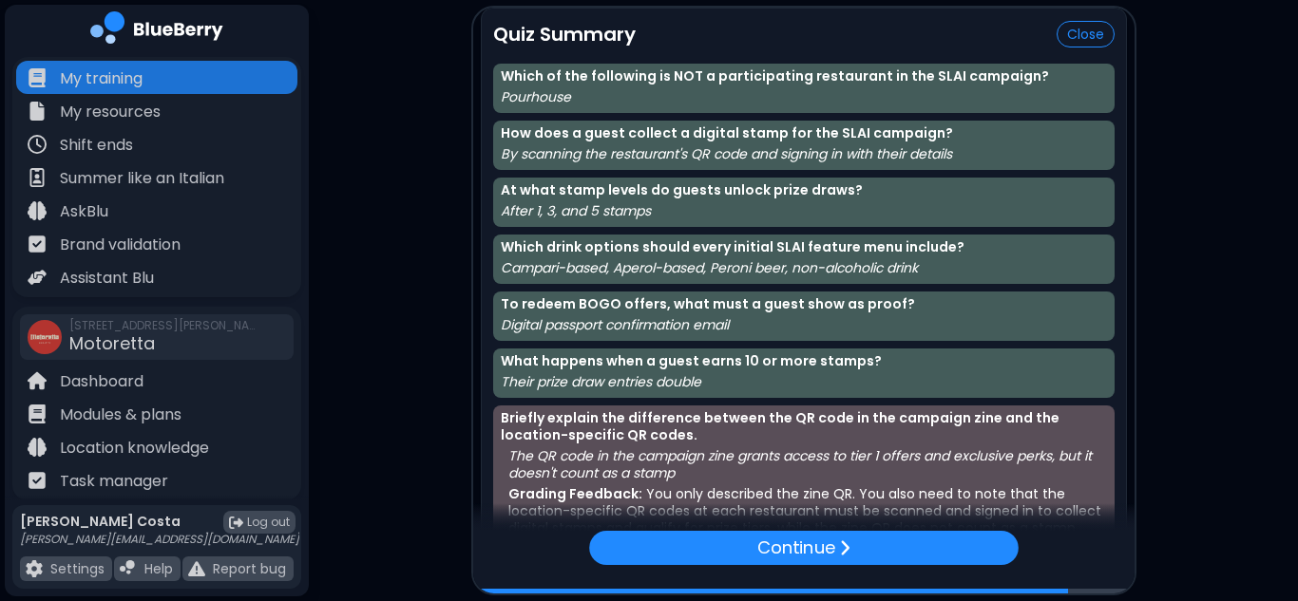
scroll to position [109, 0]
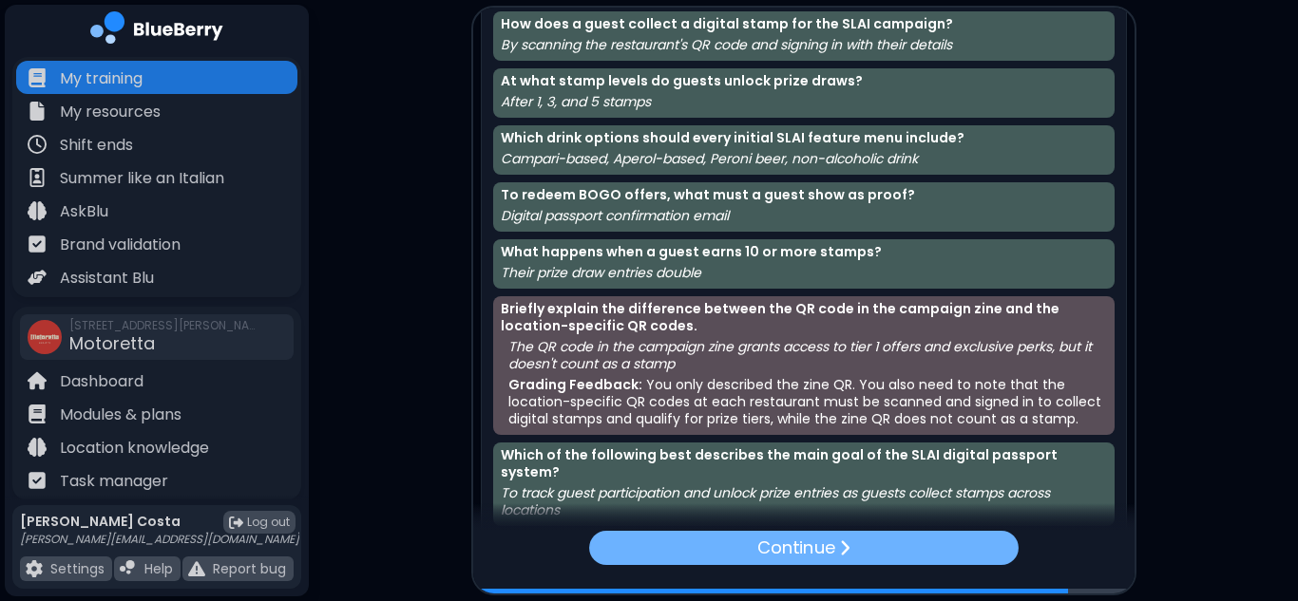
click at [916, 545] on div "Continue" at bounding box center [803, 548] width 429 height 34
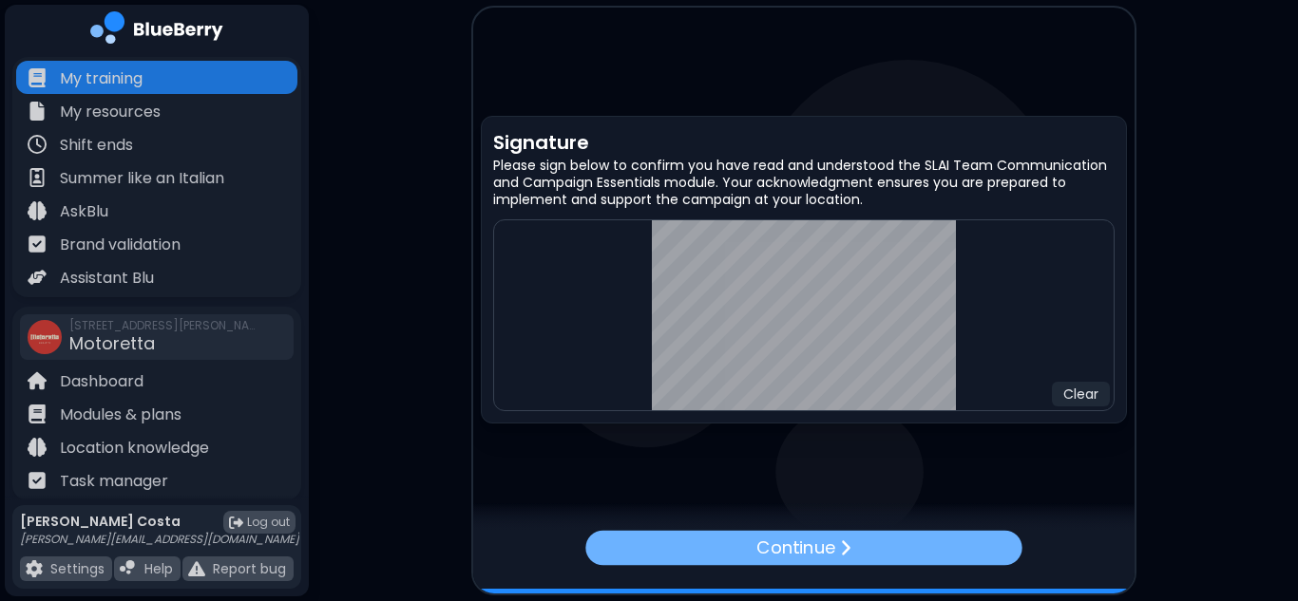
click at [858, 550] on div "Continue" at bounding box center [803, 547] width 436 height 35
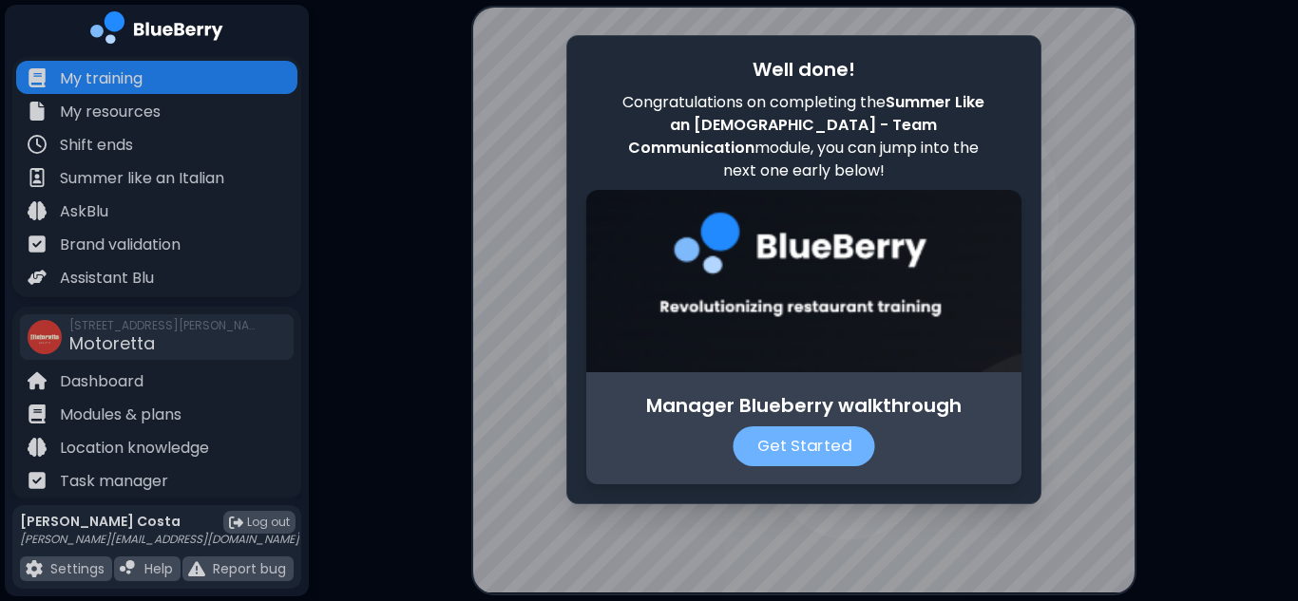
click at [781, 436] on p "Get Started" at bounding box center [803, 446] width 142 height 40
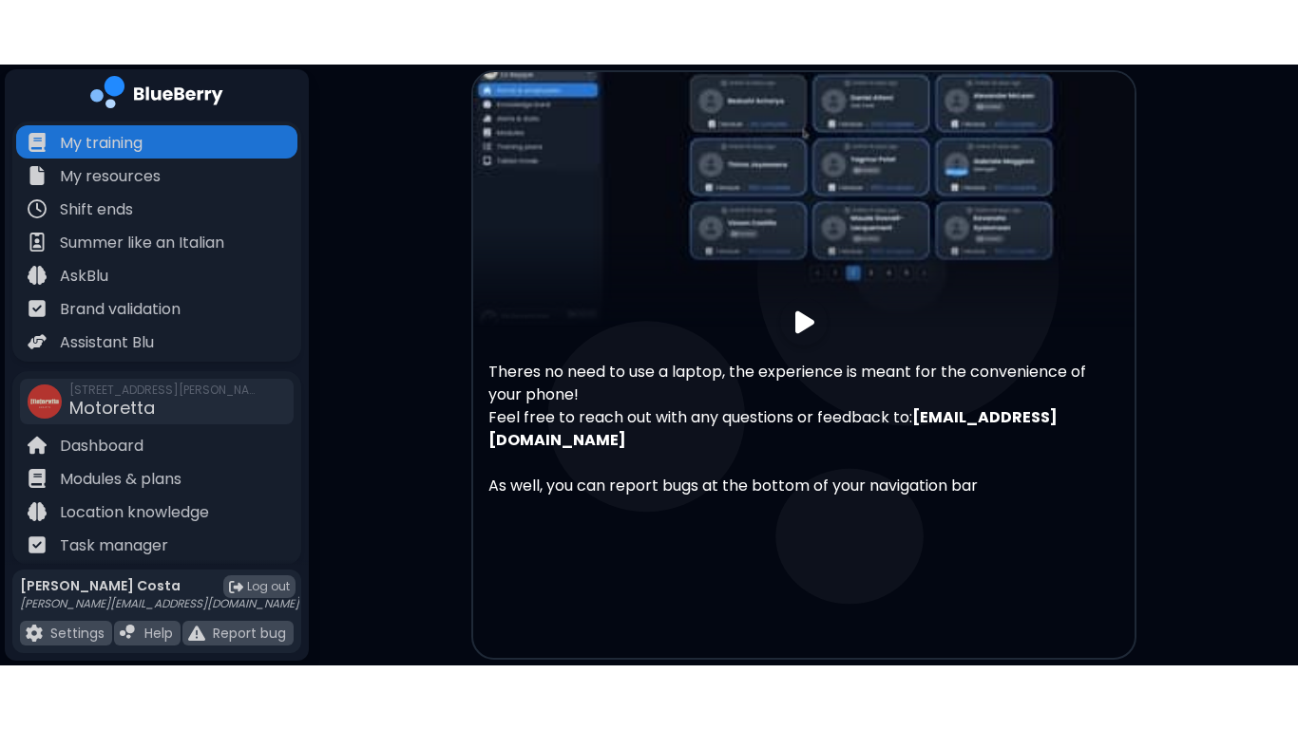
scroll to position [79, 0]
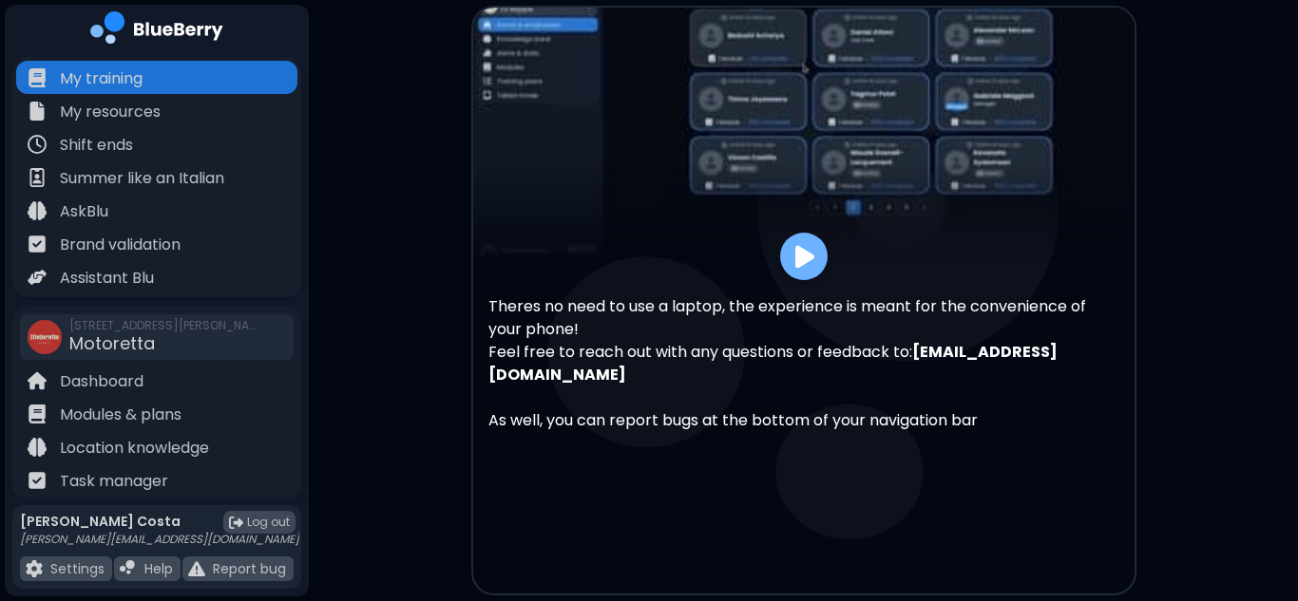
click at [809, 256] on img at bounding box center [804, 257] width 19 height 26
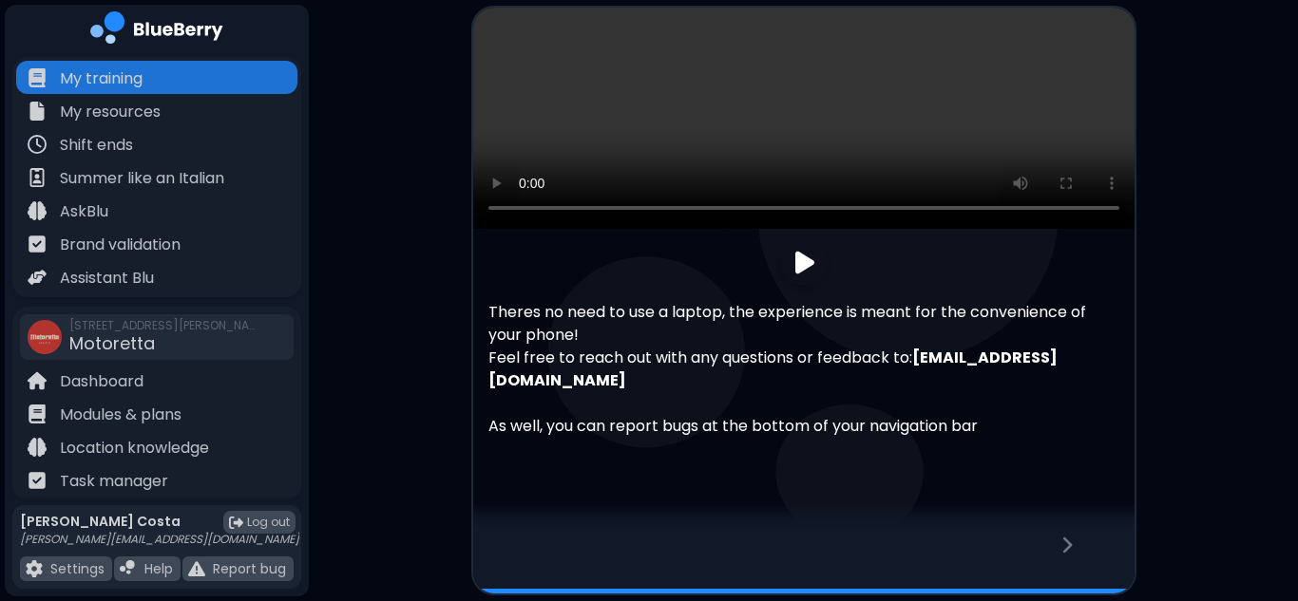
scroll to position [117, 0]
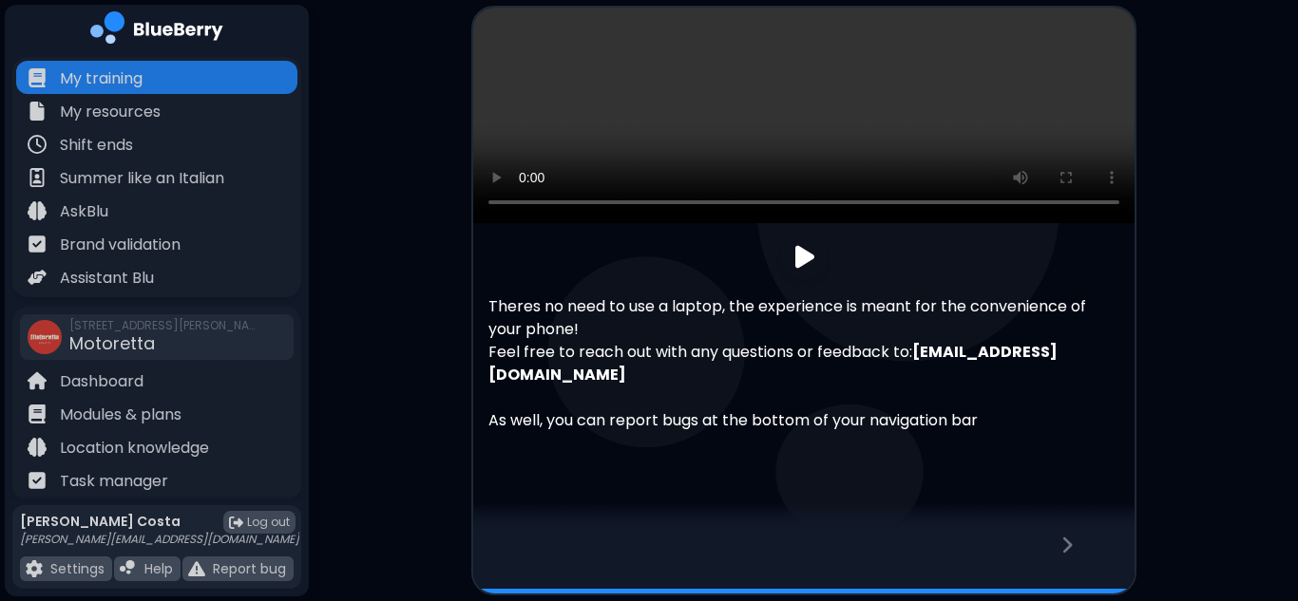
click at [1067, 545] on icon at bounding box center [1066, 545] width 13 height 21
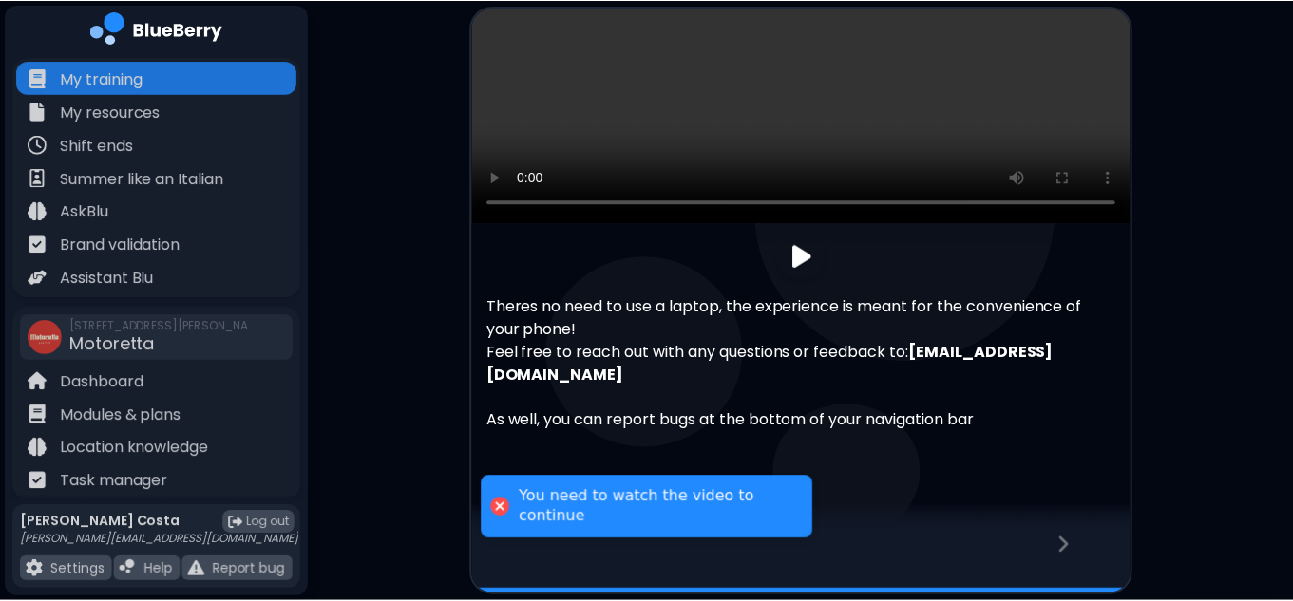
scroll to position [0, 0]
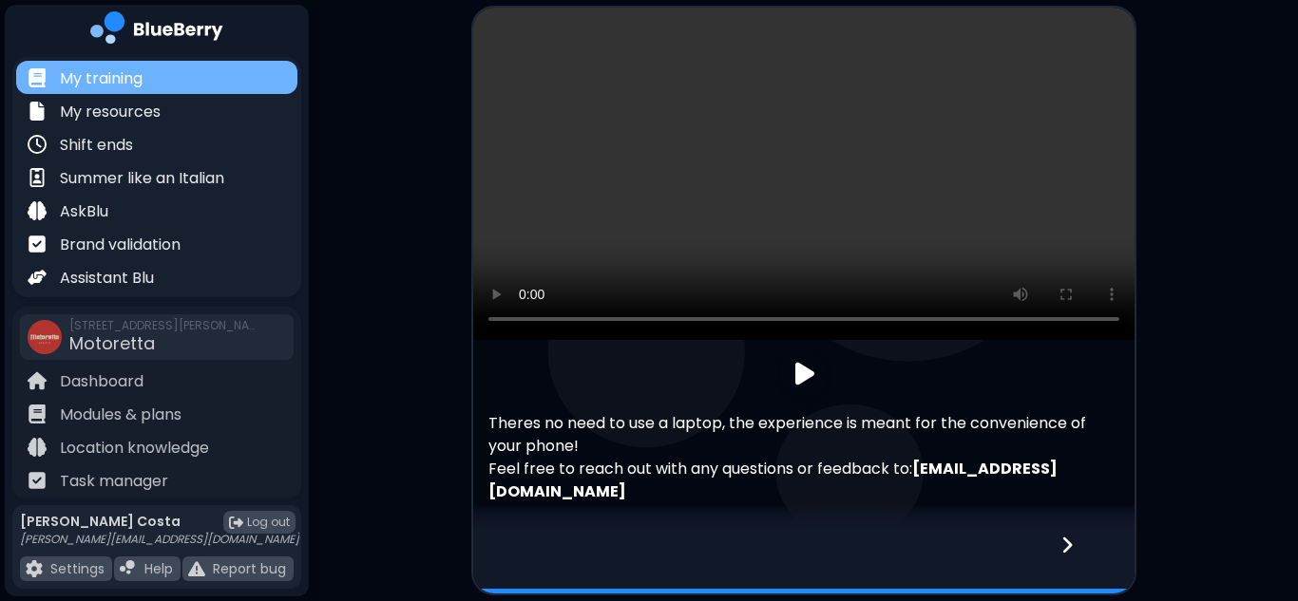
click at [189, 79] on div "My training" at bounding box center [156, 77] width 281 height 33
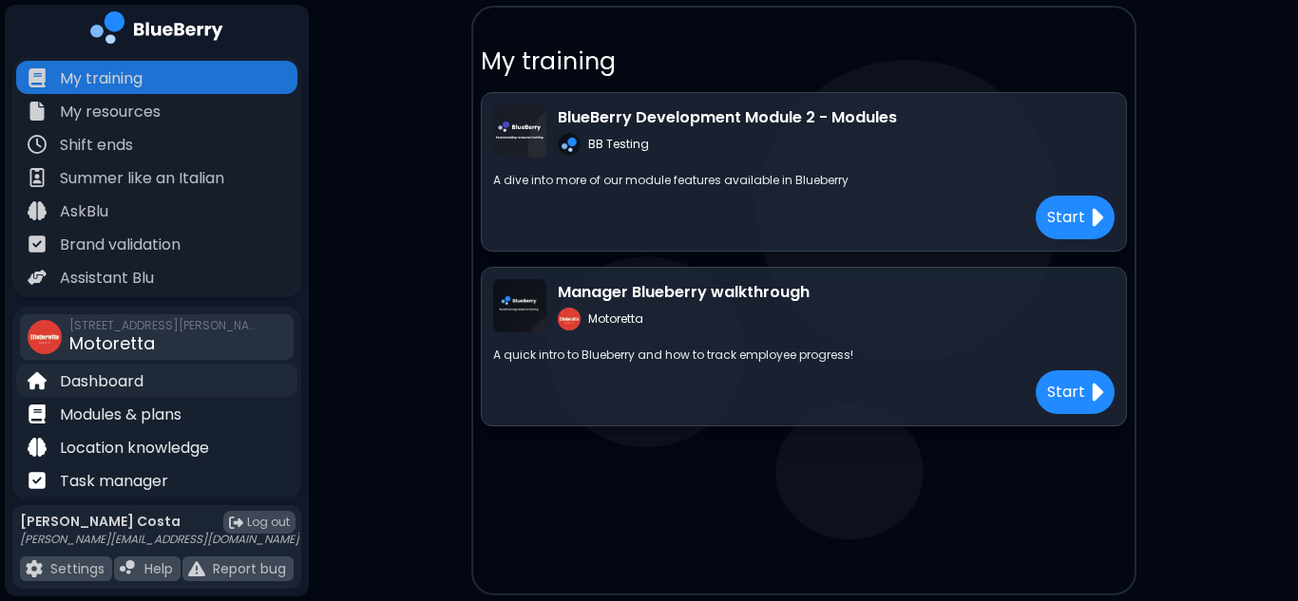
click at [101, 389] on p "Dashboard" at bounding box center [102, 381] width 84 height 23
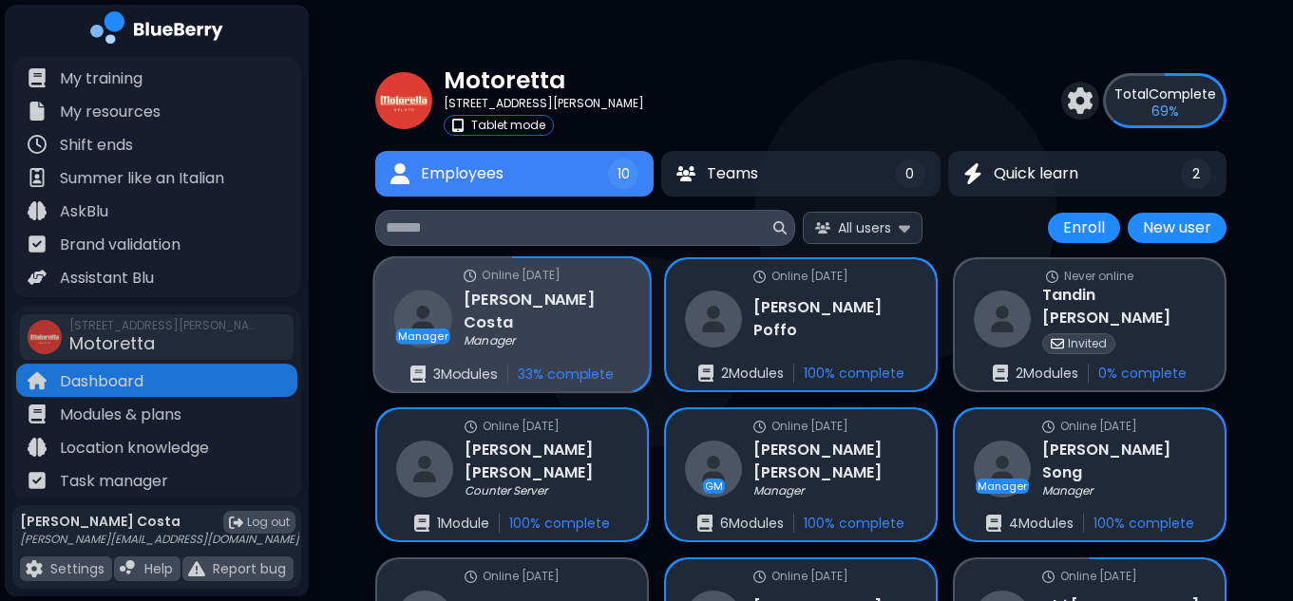
click at [527, 317] on h3 "Pedro Costa" at bounding box center [547, 311] width 166 height 47
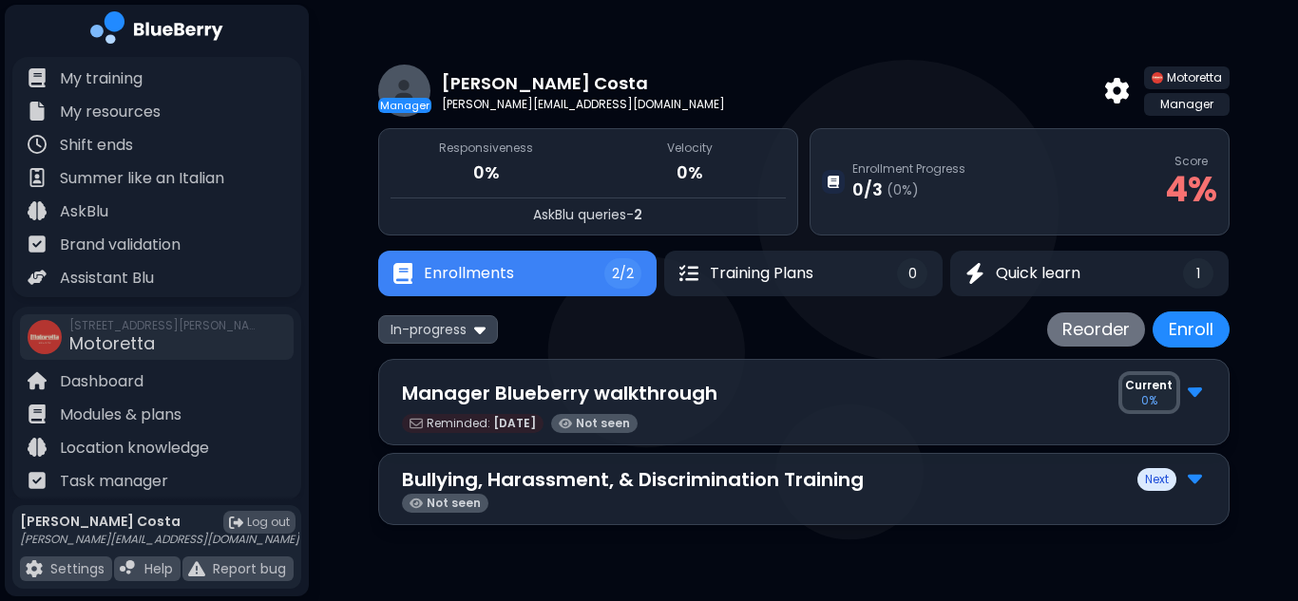
click at [1200, 397] on img at bounding box center [1194, 390] width 14 height 25
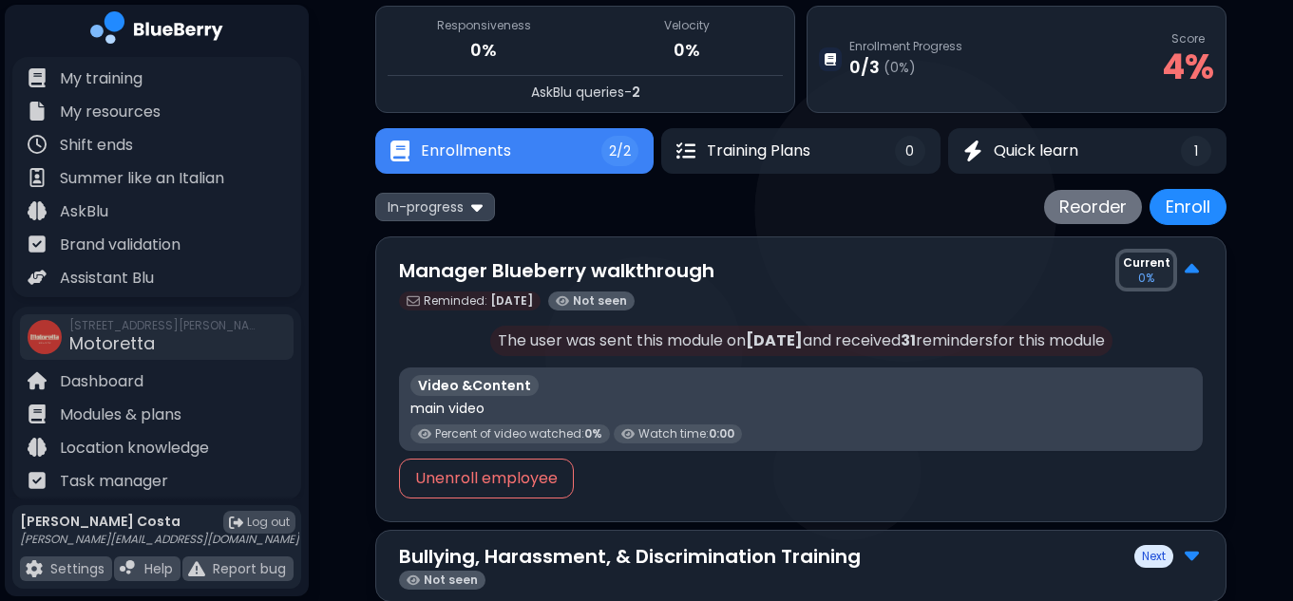
scroll to position [123, 0]
click at [1186, 262] on img at bounding box center [1191, 268] width 14 height 25
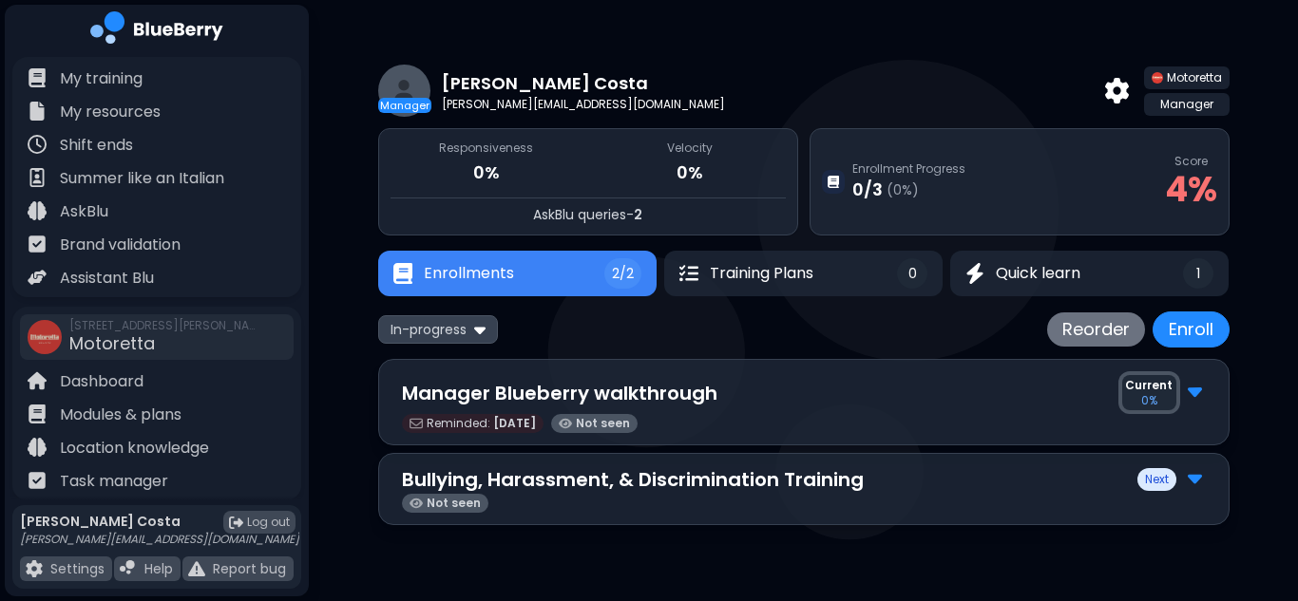
click at [1152, 473] on p "Next" at bounding box center [1157, 479] width 24 height 15
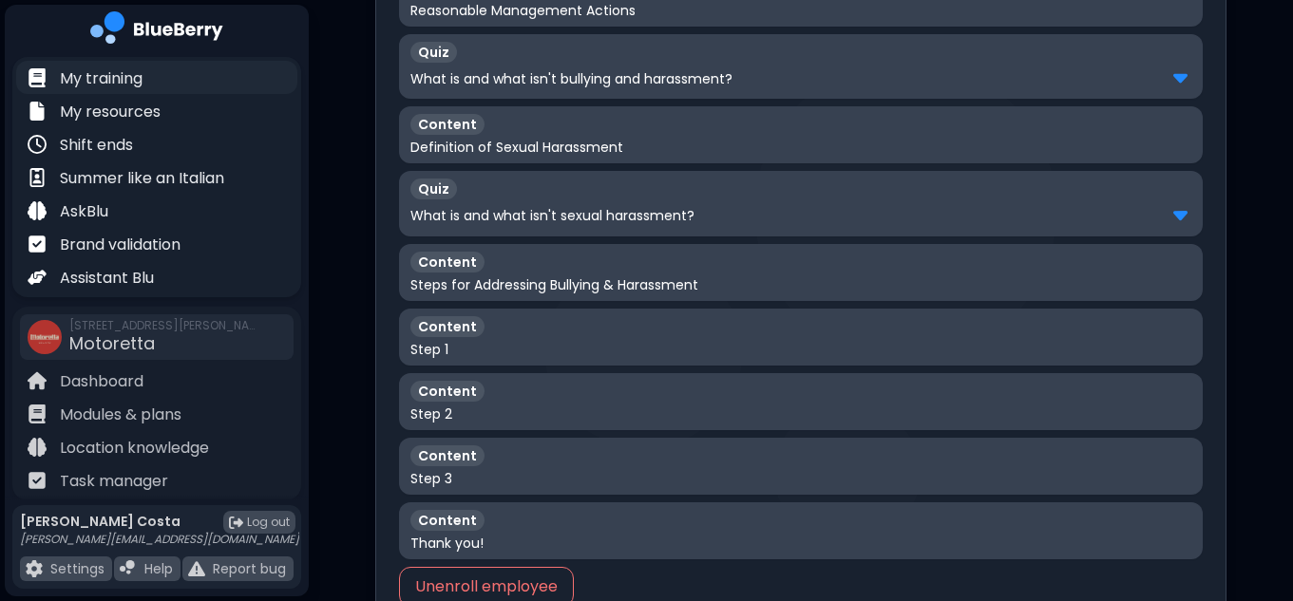
scroll to position [751, 0]
click at [168, 118] on div "My resources" at bounding box center [156, 110] width 281 height 33
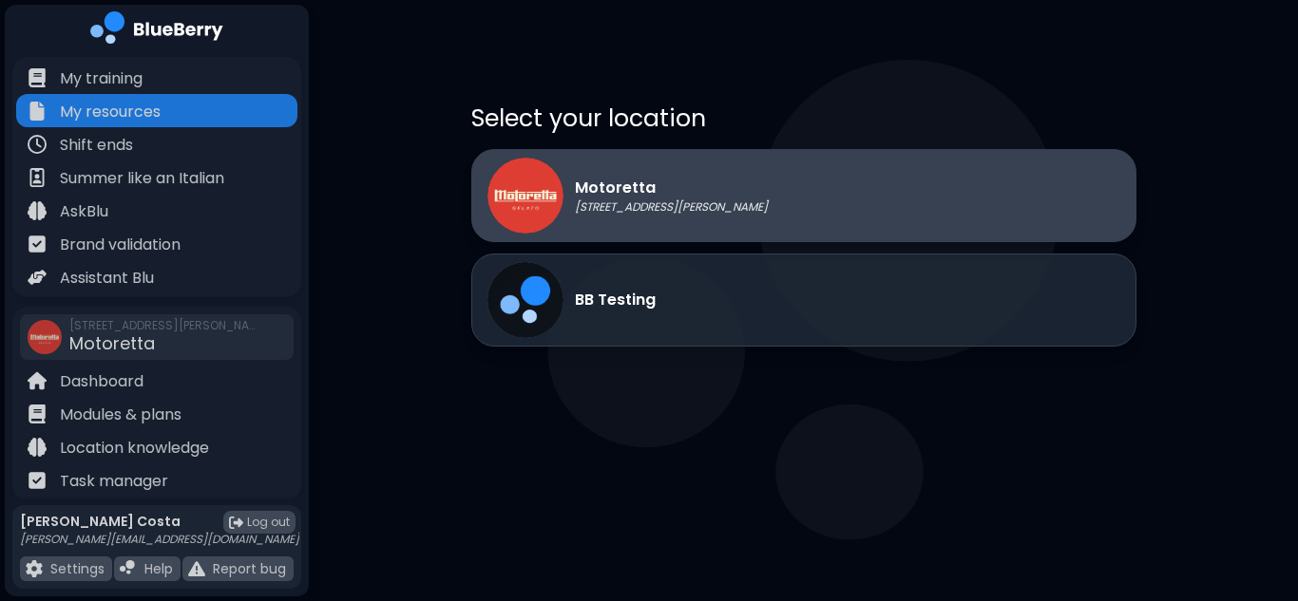
click at [616, 200] on p "[STREET_ADDRESS][PERSON_NAME]" at bounding box center [671, 206] width 193 height 15
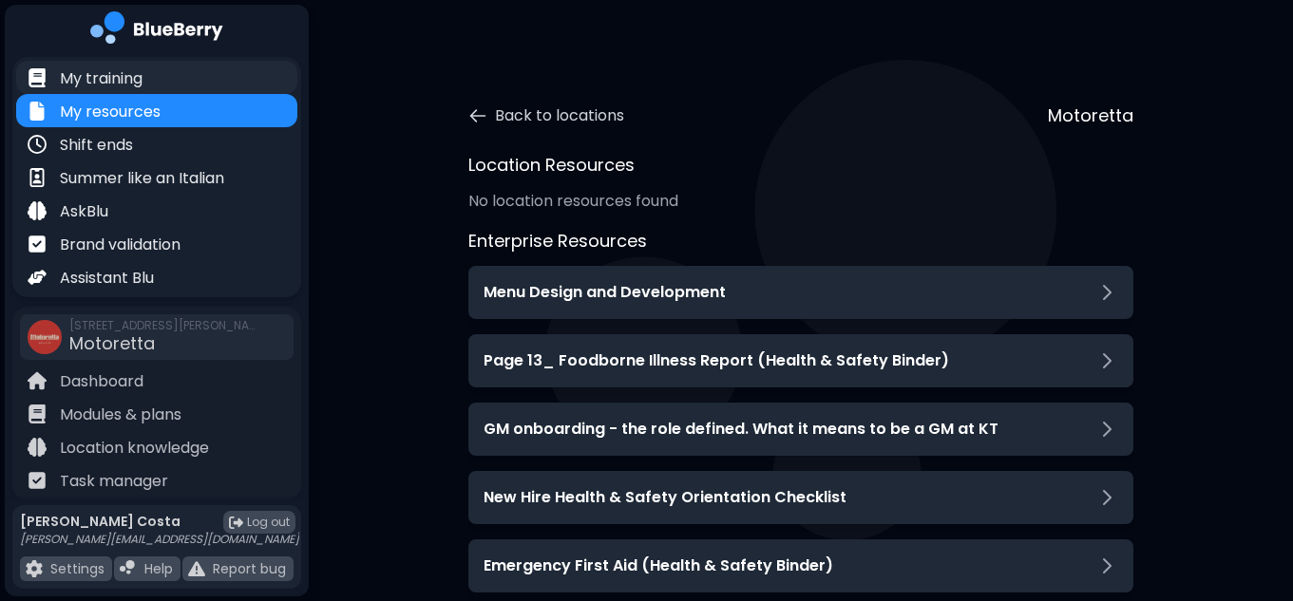
click at [80, 77] on p "My training" at bounding box center [101, 78] width 83 height 23
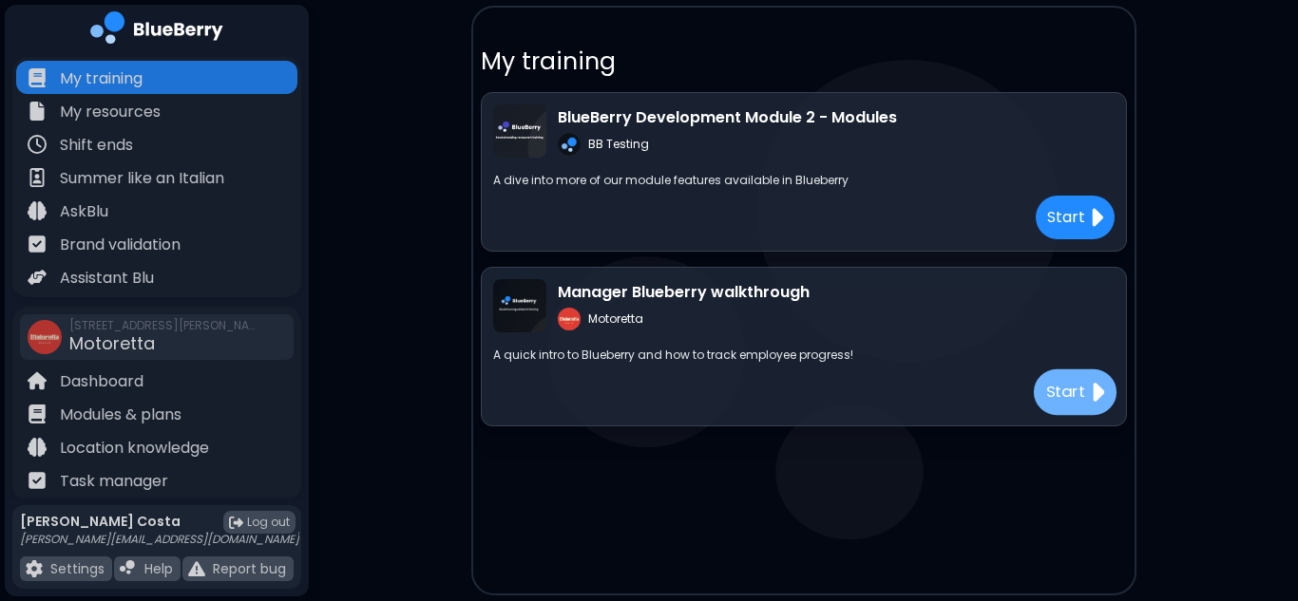
click at [1101, 389] on img at bounding box center [1096, 393] width 15 height 30
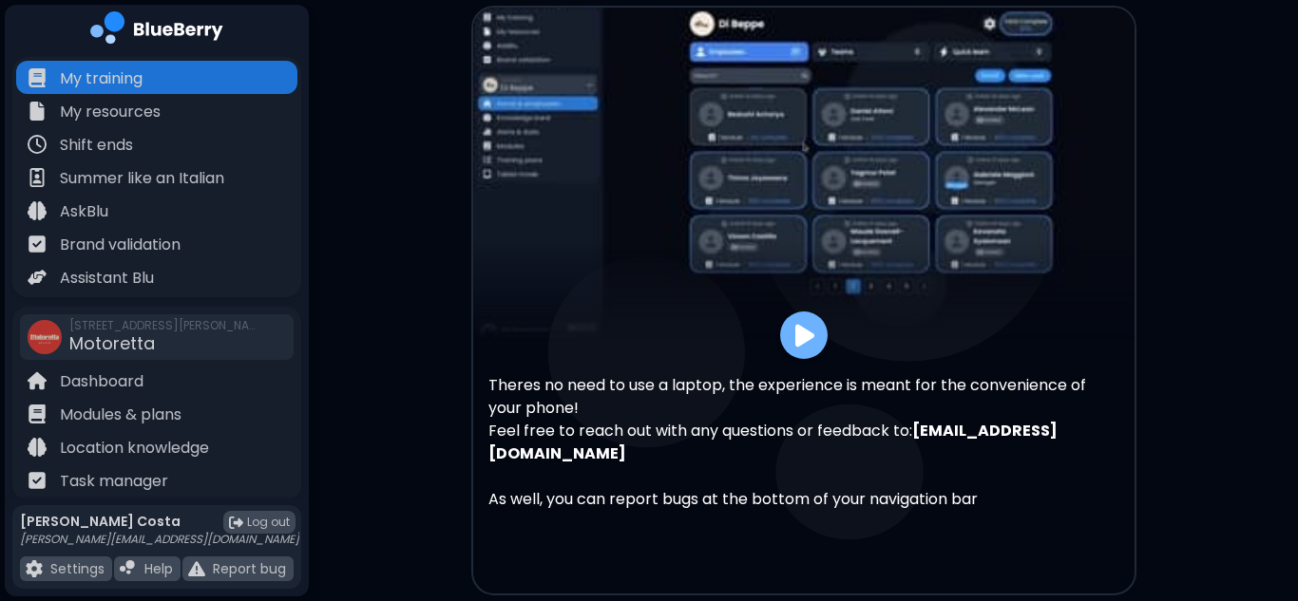
click at [825, 326] on div at bounding box center [803, 335] width 47 height 47
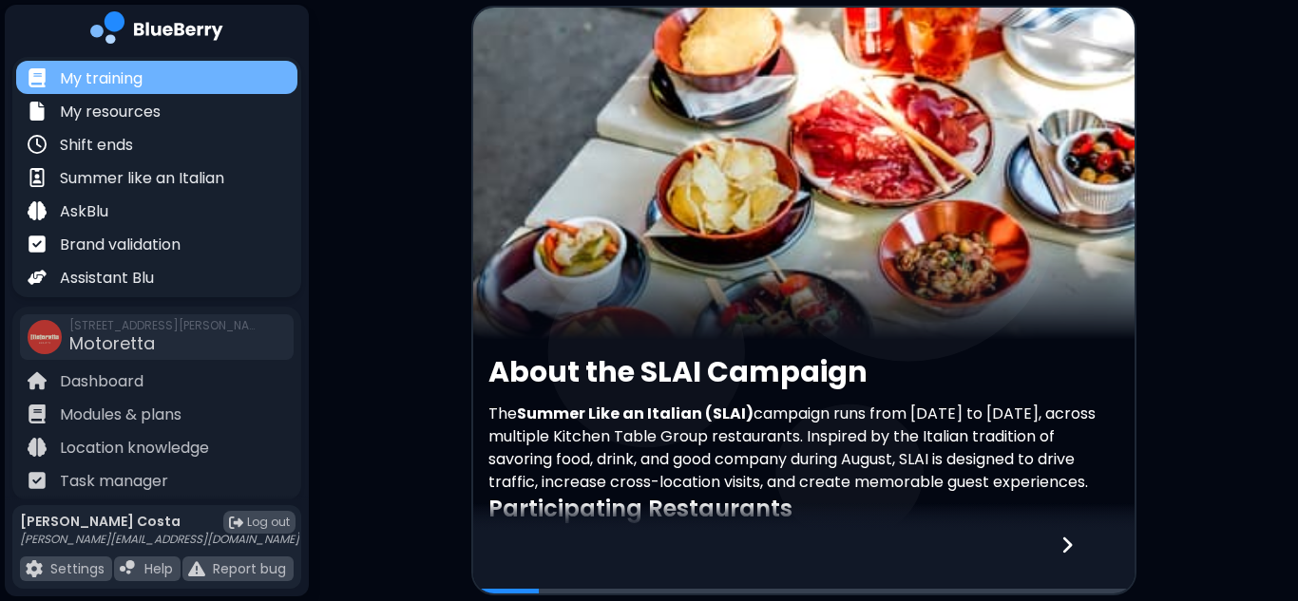
click at [158, 76] on div "My training" at bounding box center [156, 77] width 281 height 33
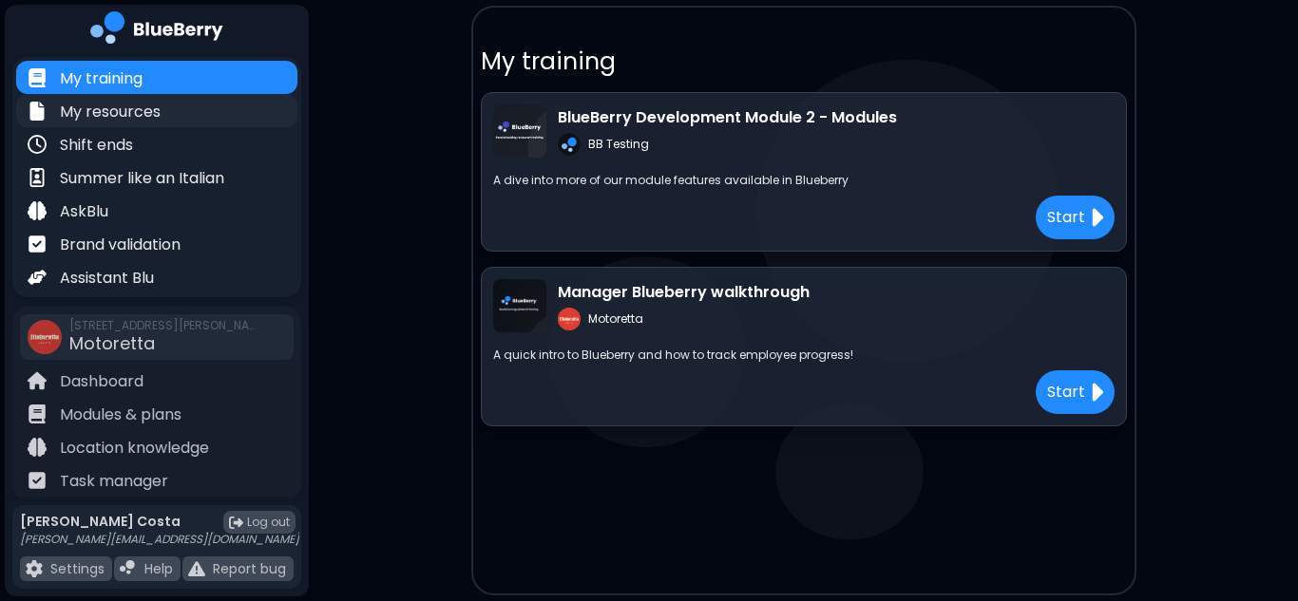
click at [130, 116] on p "My resources" at bounding box center [110, 112] width 101 height 23
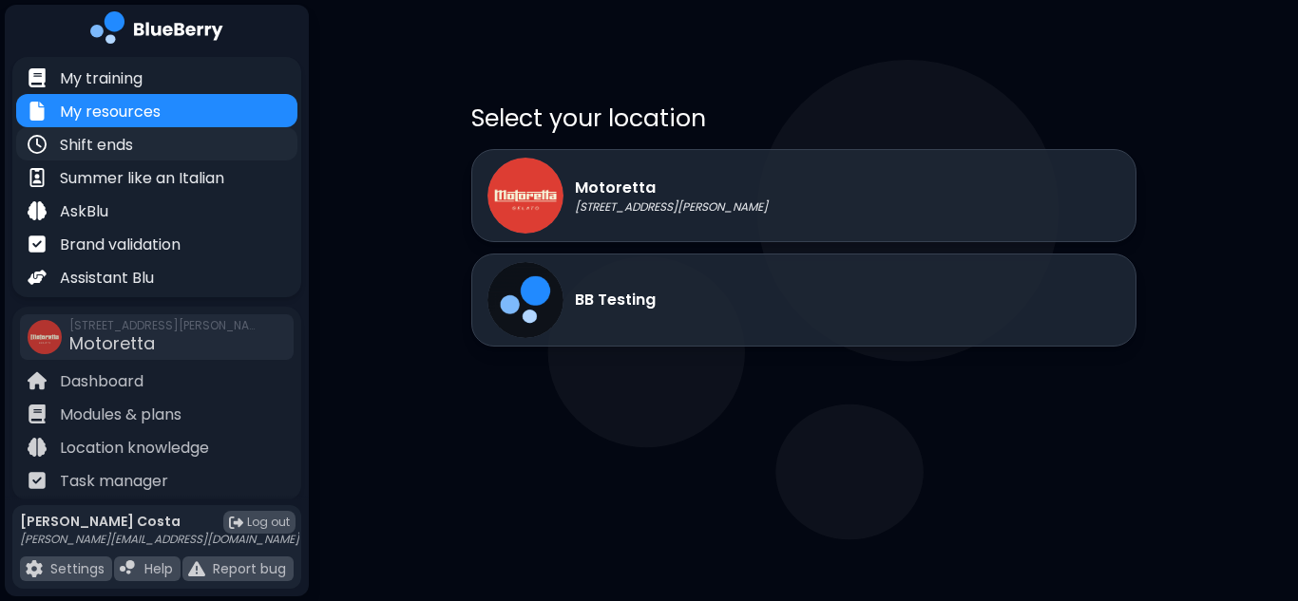
click at [138, 148] on div "Shift ends" at bounding box center [156, 143] width 281 height 33
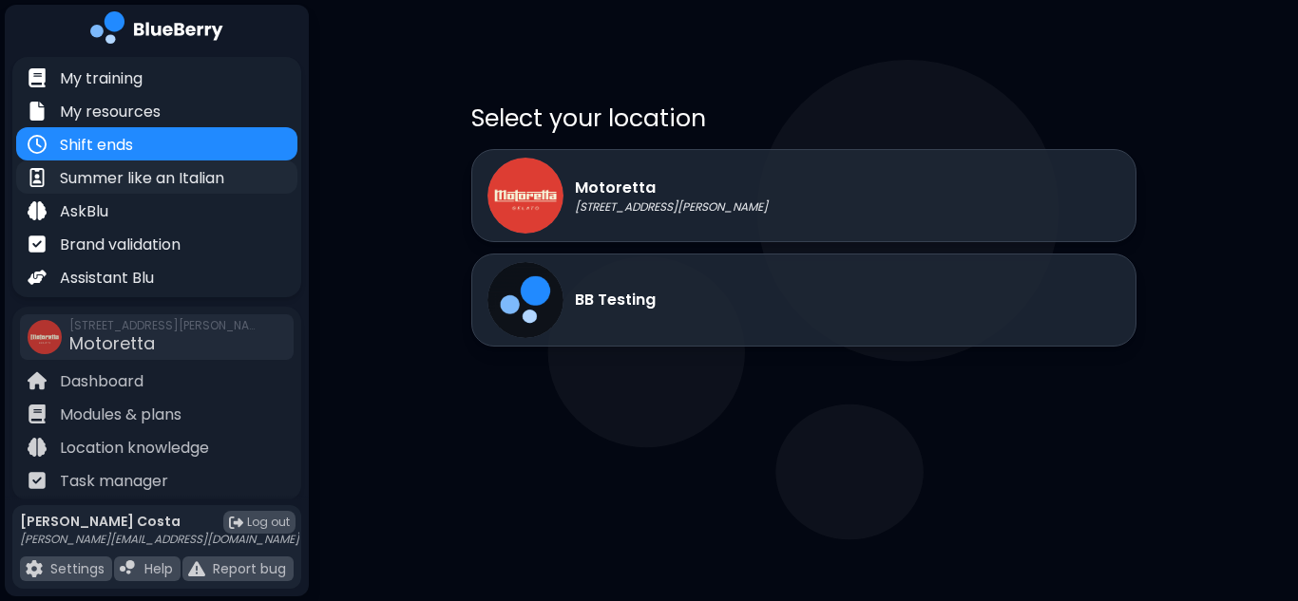
click at [145, 176] on p "Summer like an Italian" at bounding box center [142, 178] width 164 height 23
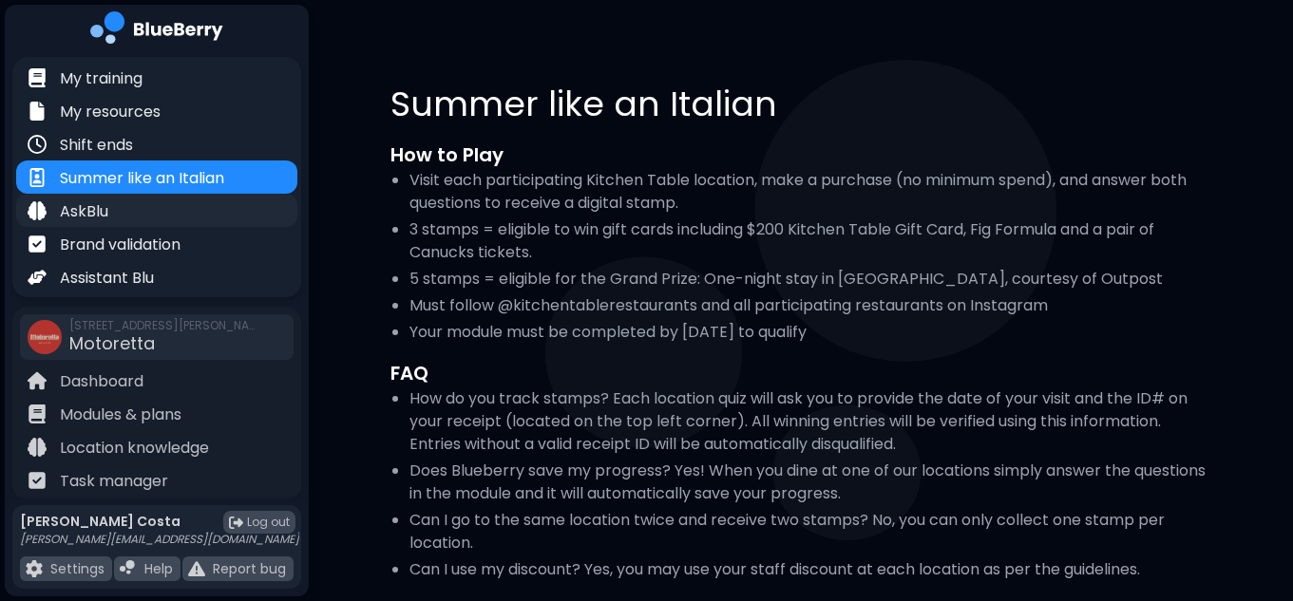
click at [134, 216] on div "AskBlu" at bounding box center [156, 210] width 281 height 33
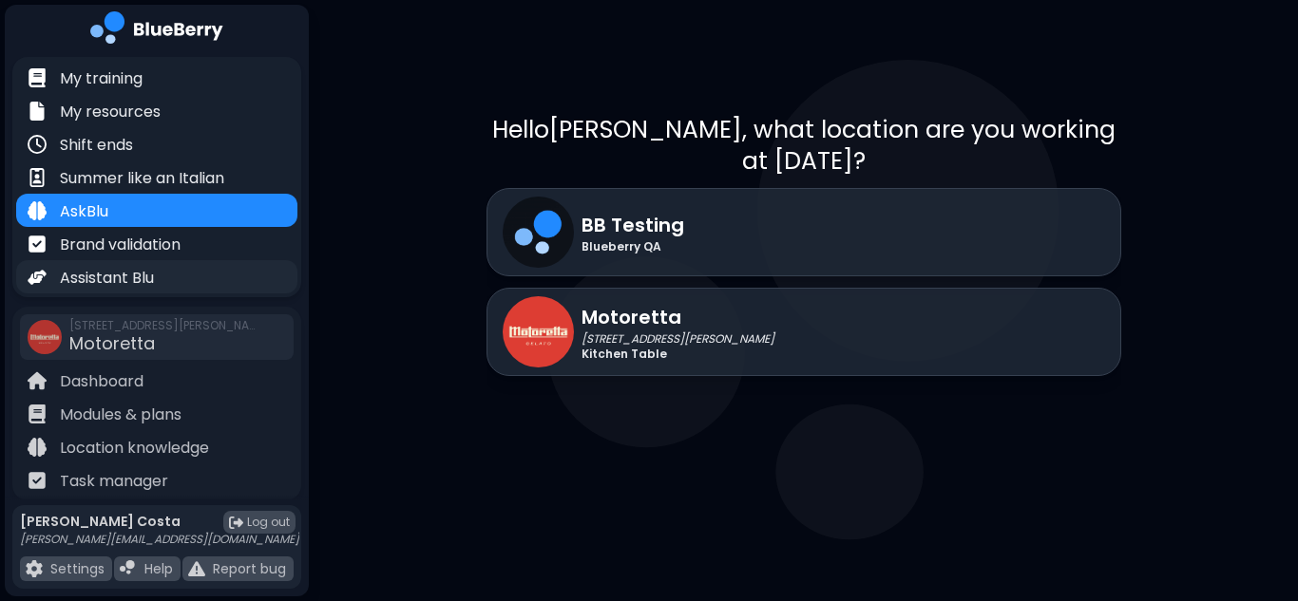
click at [134, 269] on p "Assistant Blu" at bounding box center [107, 278] width 94 height 23
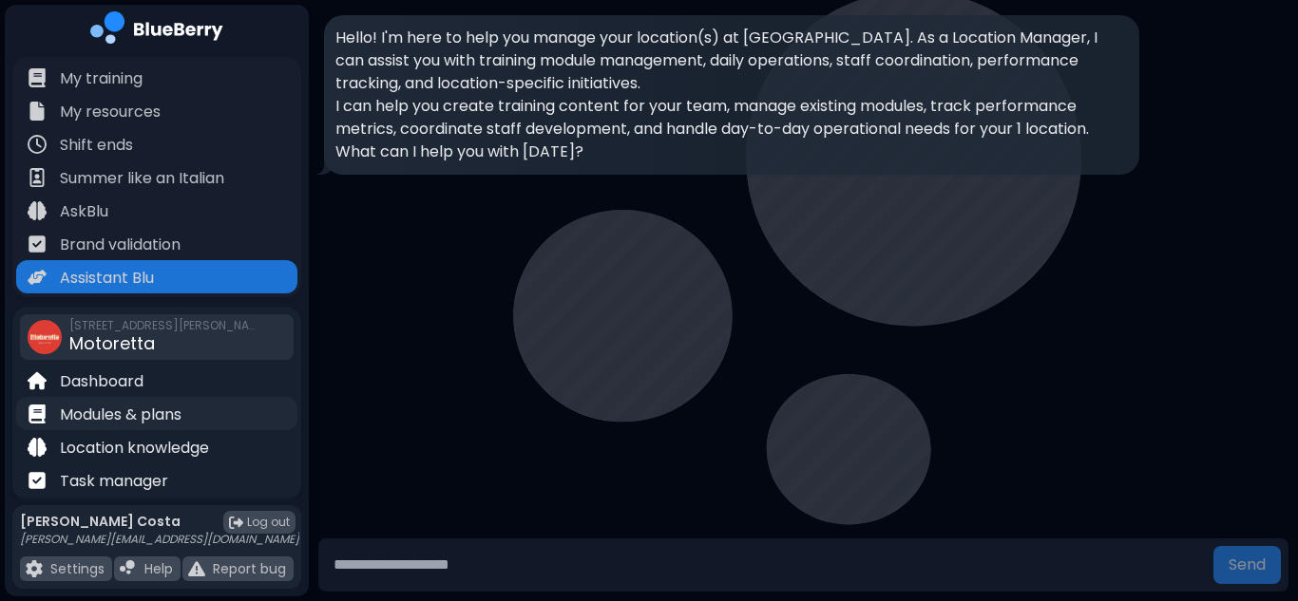
click at [132, 403] on div "Modules & plans" at bounding box center [105, 414] width 154 height 22
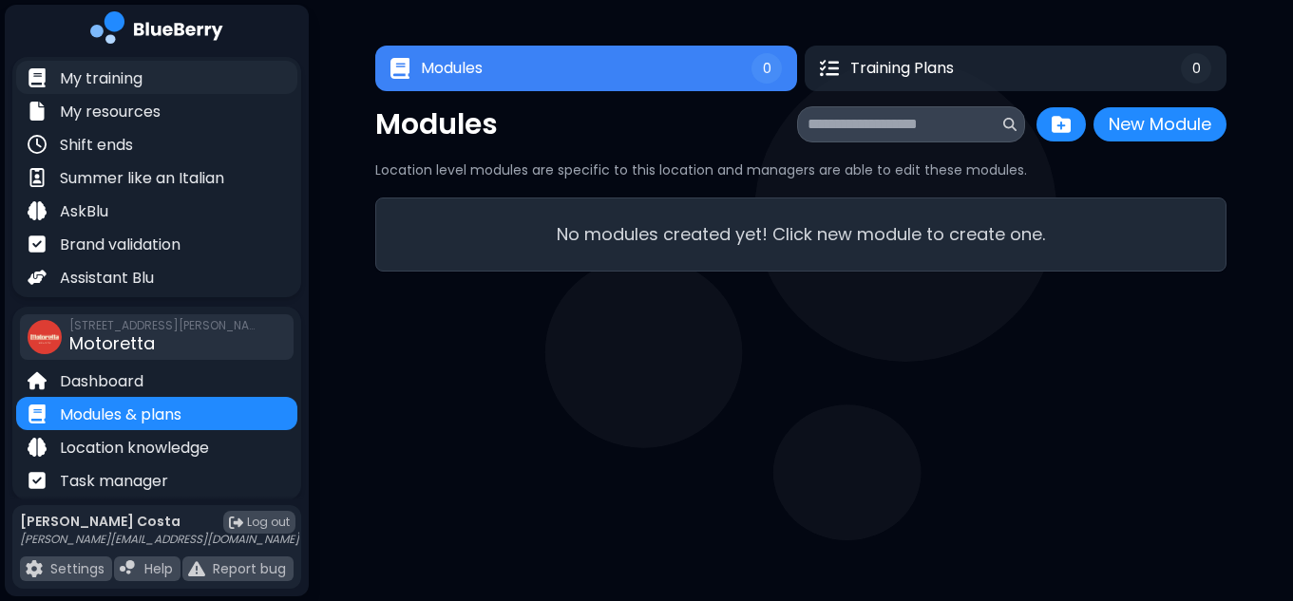
click at [153, 71] on div "My training" at bounding box center [156, 77] width 281 height 33
